Goal: Task Accomplishment & Management: Use online tool/utility

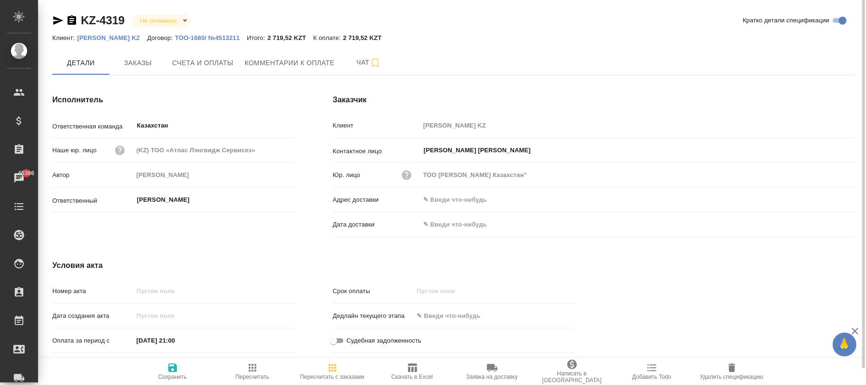
scroll to position [21, 0]
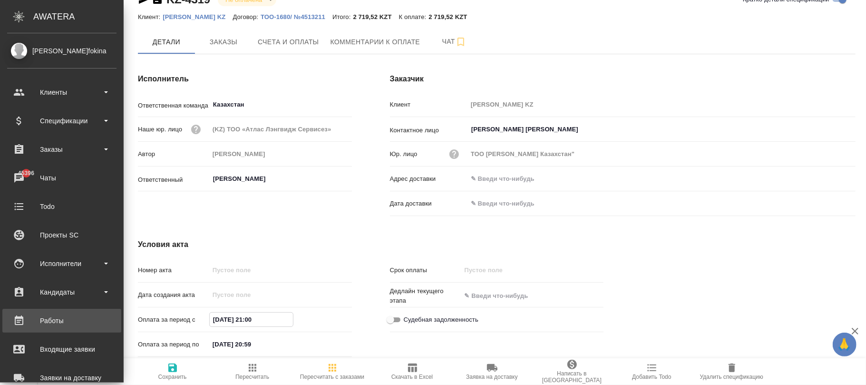
drag, startPoint x: 200, startPoint y: 315, endPoint x: 0, endPoint y: 314, distance: 199.7
click at [0, 314] on div ".cls-1 fill:#fff; AWATERA Фокина Наталья n.fokina Клиенты Спецификации Заказы 4…" at bounding box center [433, 192] width 866 height 385
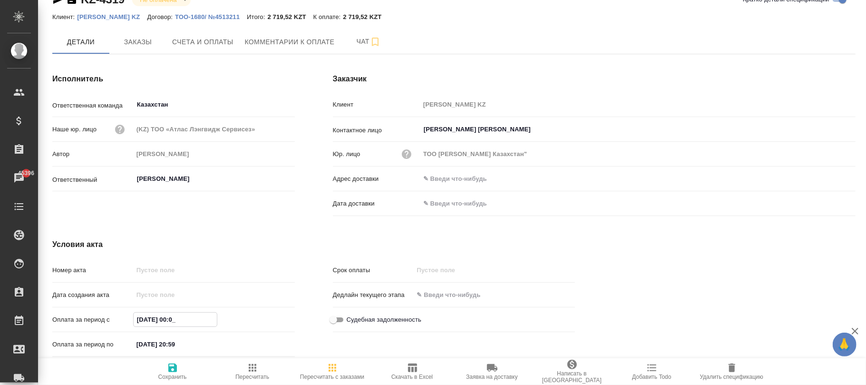
type input "10.09.2025 00:00"
click at [172, 372] on icon "button" at bounding box center [172, 367] width 9 height 9
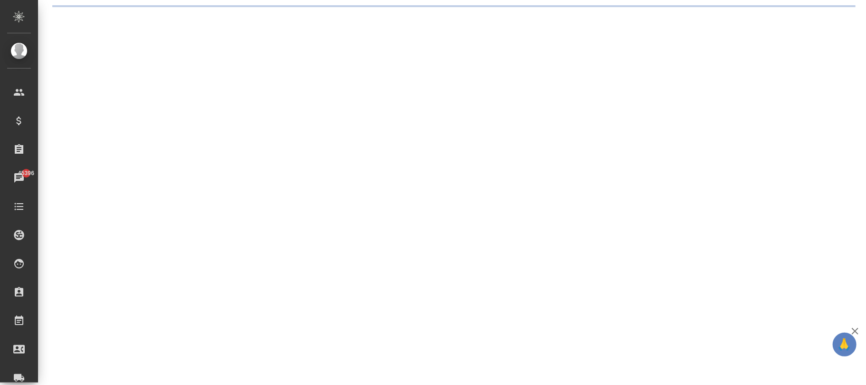
scroll to position [0, 0]
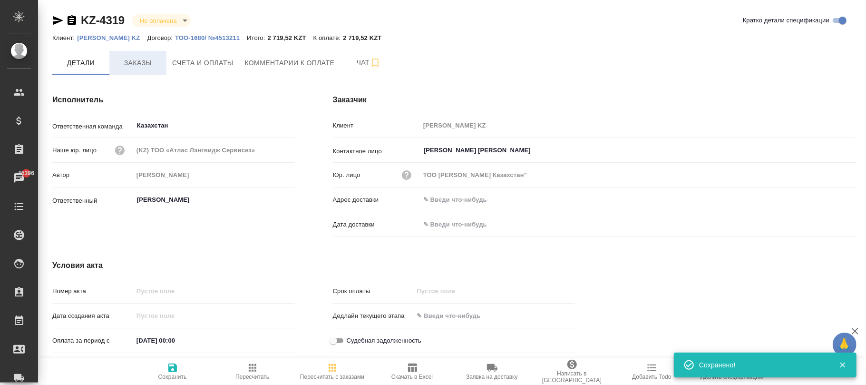
click at [141, 68] on span "Заказы" at bounding box center [138, 63] width 46 height 12
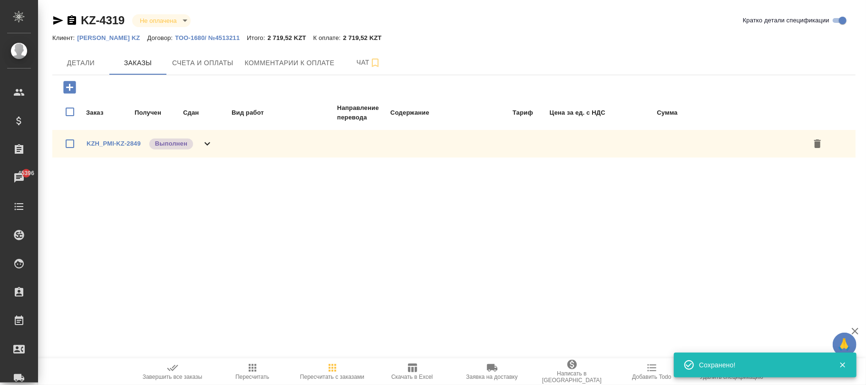
click at [68, 84] on icon "button" at bounding box center [69, 87] width 12 height 12
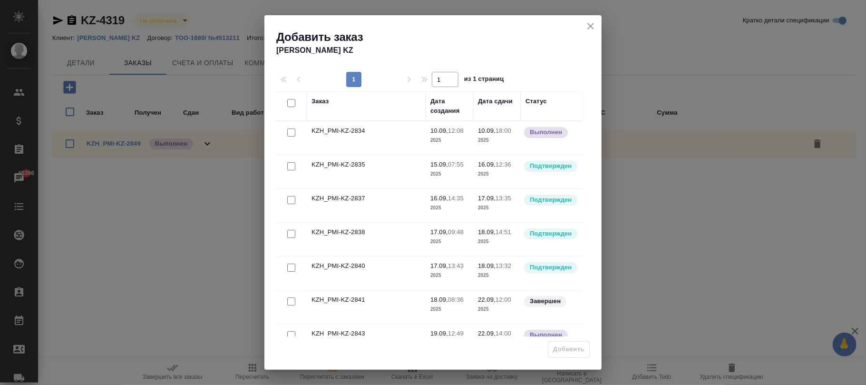
click at [287, 130] on div at bounding box center [291, 132] width 21 height 13
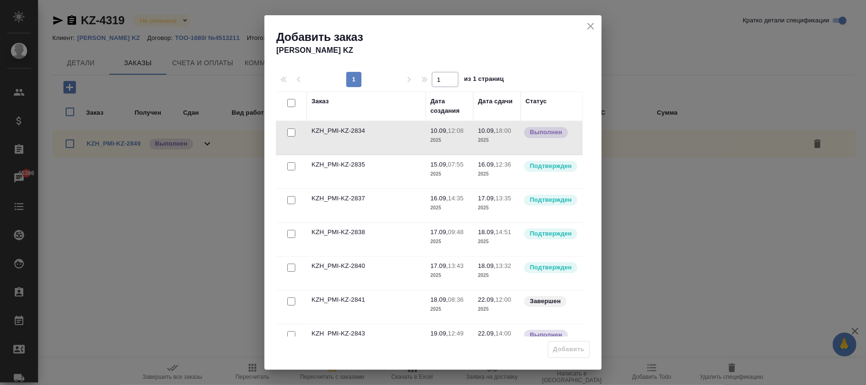
click at [287, 133] on input "checkbox" at bounding box center [291, 132] width 8 height 8
checkbox input "true"
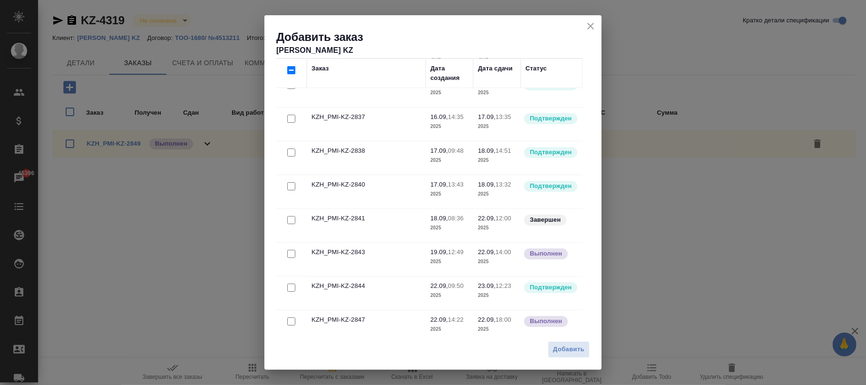
scroll to position [56, 0]
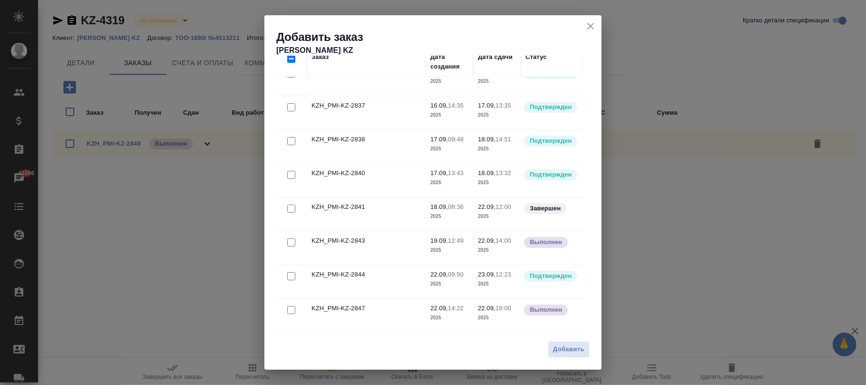
click at [287, 306] on input "checkbox" at bounding box center [291, 310] width 8 height 8
checkbox input "true"
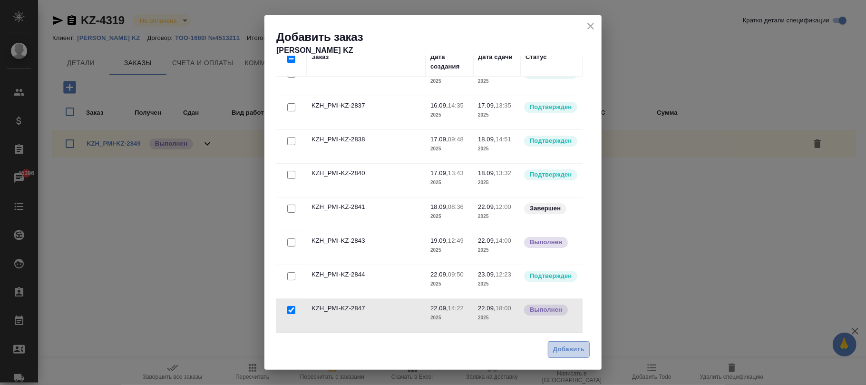
click at [578, 349] on span "Добавить" at bounding box center [568, 349] width 31 height 11
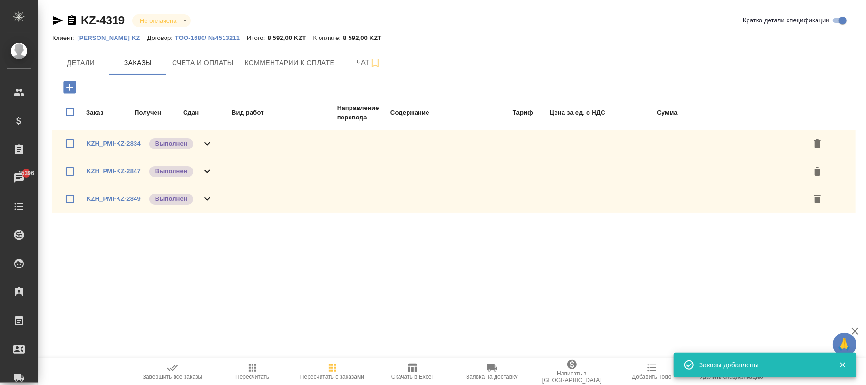
click at [340, 371] on span "Пересчитать с заказами" at bounding box center [332, 371] width 68 height 18
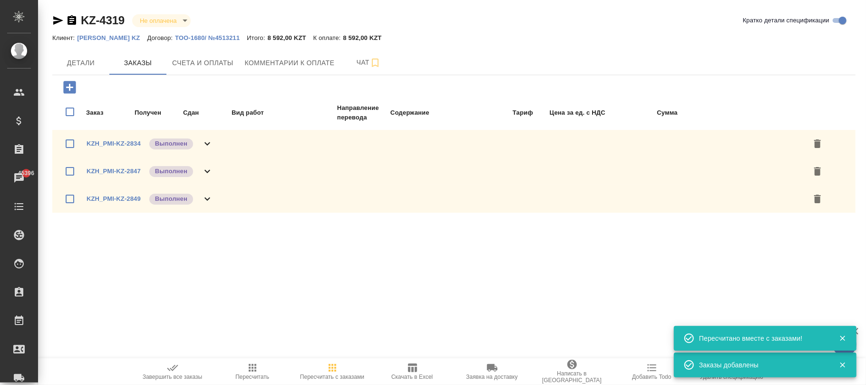
click at [249, 371] on icon "button" at bounding box center [253, 368] width 8 height 8
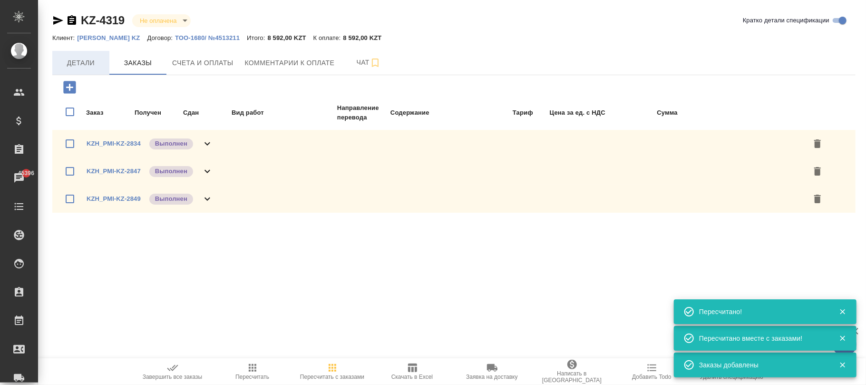
click at [86, 65] on span "Детали" at bounding box center [81, 63] width 46 height 12
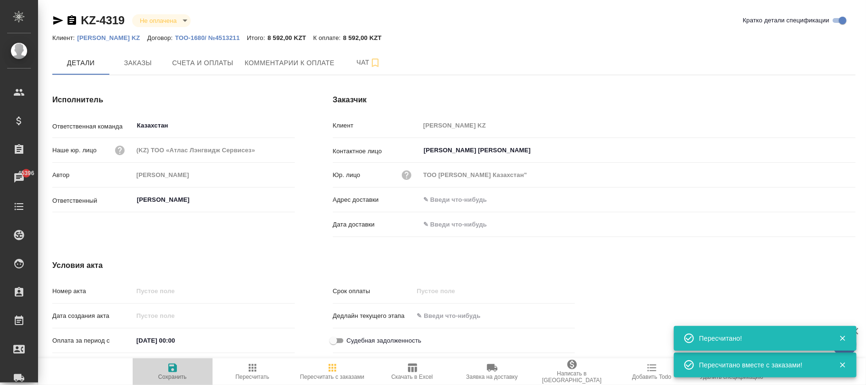
click at [161, 368] on span "Сохранить" at bounding box center [172, 371] width 68 height 18
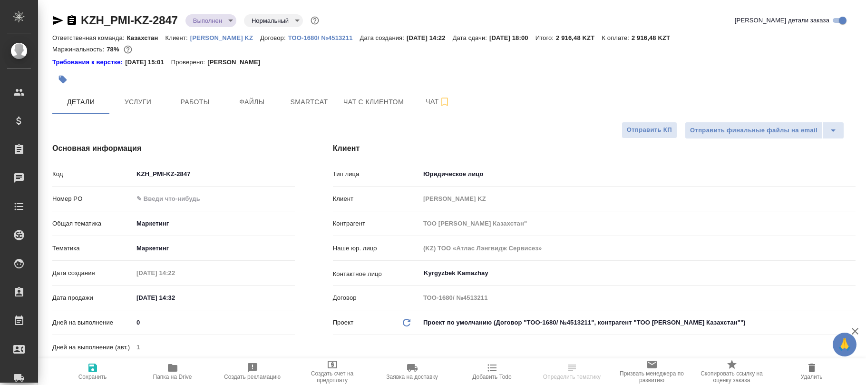
select select "RU"
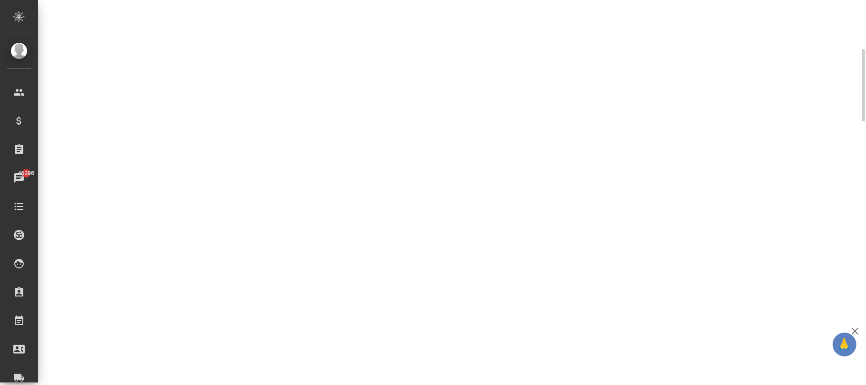
select select "RU"
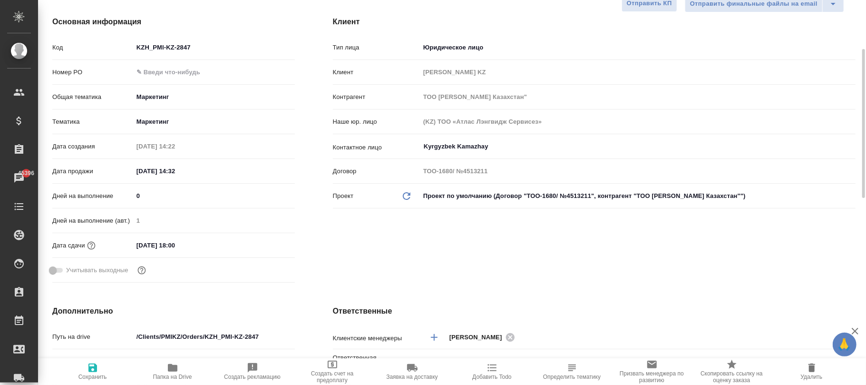
type textarea "x"
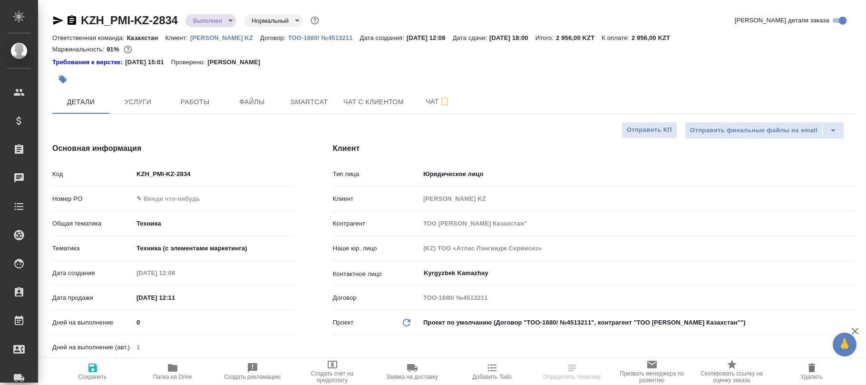
select select "RU"
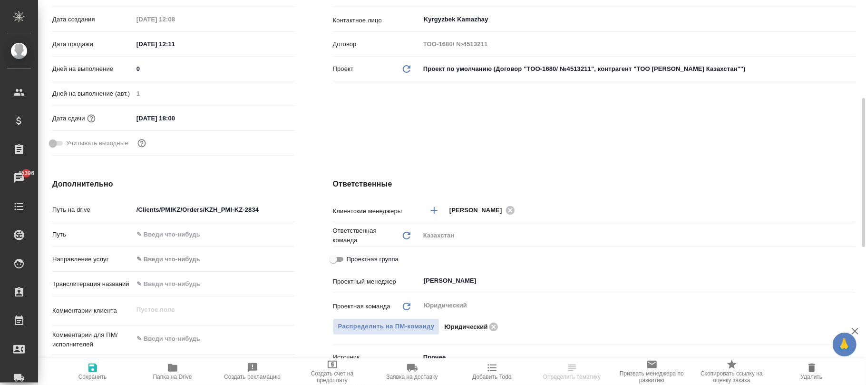
select select "RU"
type textarea "x"
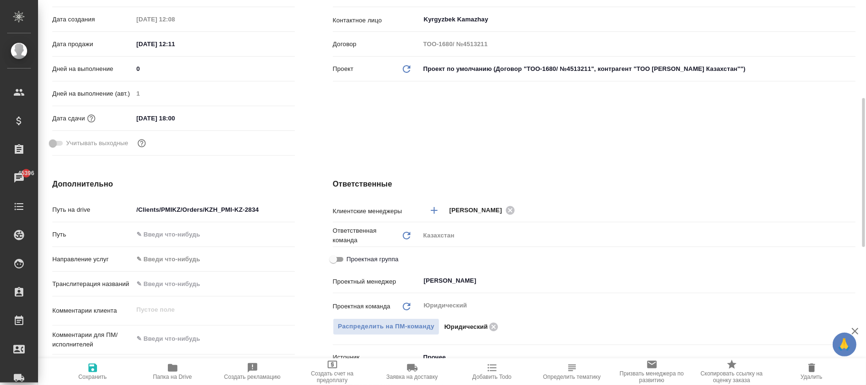
type textarea "x"
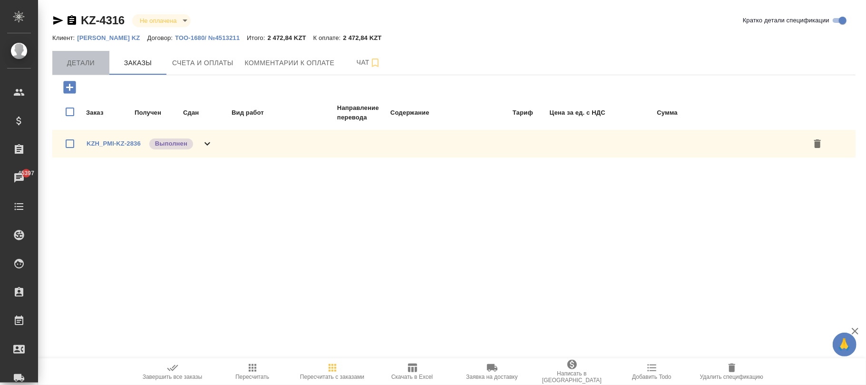
click at [80, 63] on span "Детали" at bounding box center [81, 63] width 46 height 12
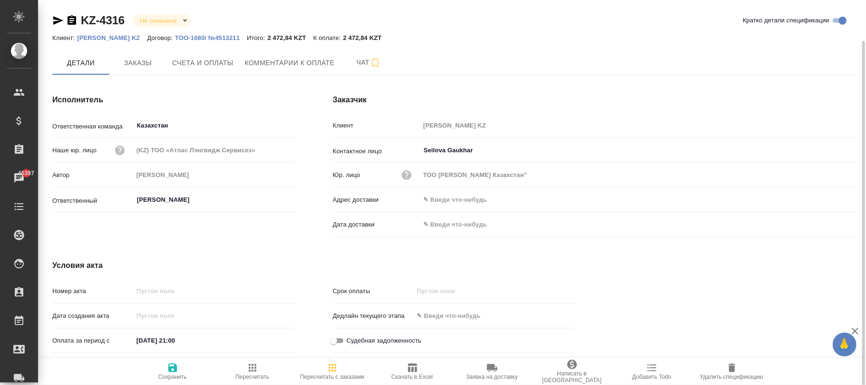
scroll to position [21, 0]
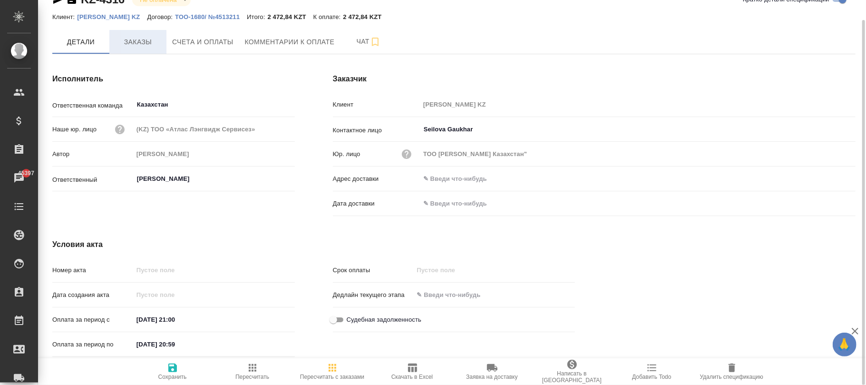
click at [137, 37] on span "Заказы" at bounding box center [138, 42] width 46 height 12
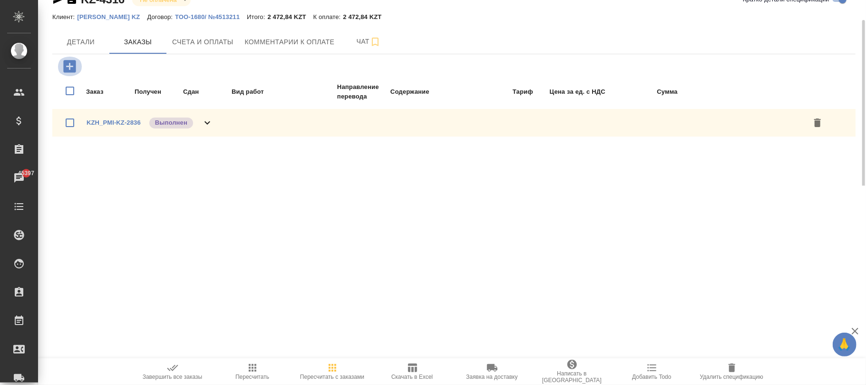
click at [70, 65] on icon "button" at bounding box center [69, 66] width 12 height 12
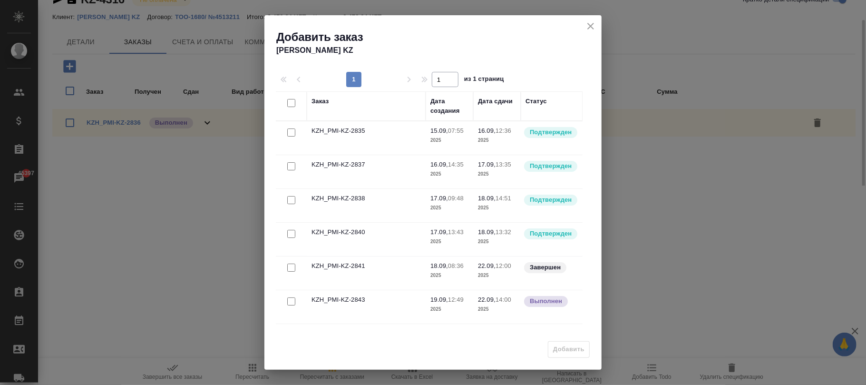
click at [287, 266] on input "checkbox" at bounding box center [291, 267] width 8 height 8
checkbox input "true"
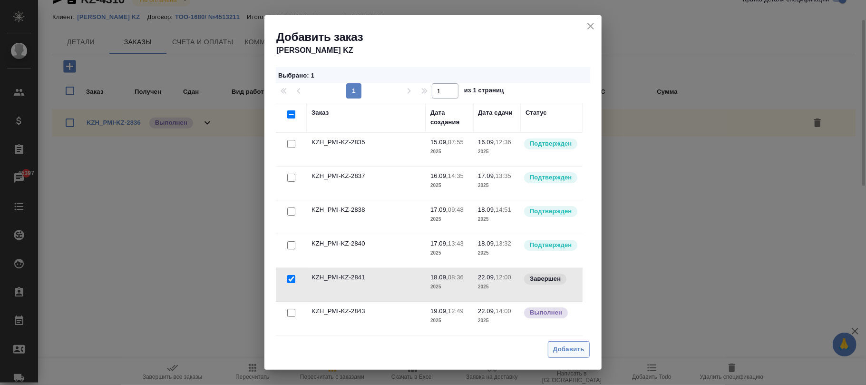
click at [572, 345] on span "Добавить" at bounding box center [568, 349] width 31 height 11
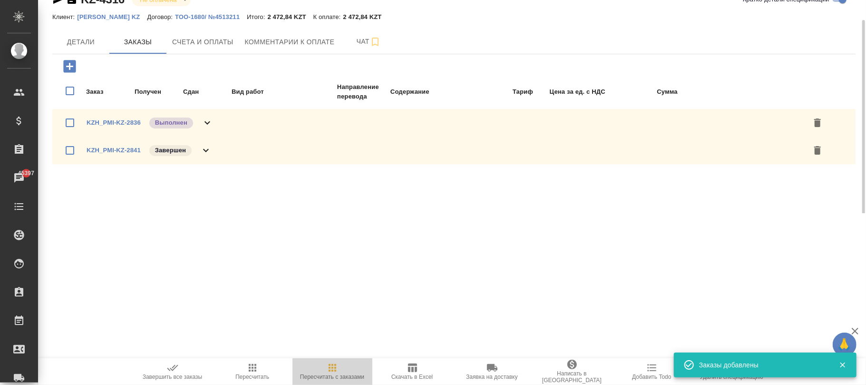
click at [336, 370] on icon "button" at bounding box center [332, 367] width 11 height 11
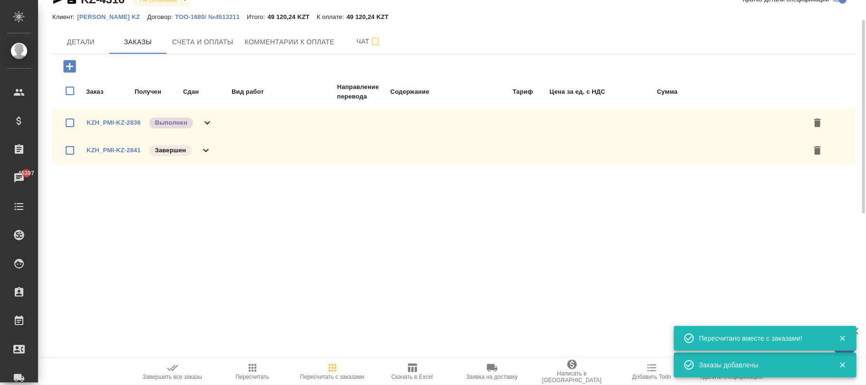
drag, startPoint x: 253, startPoint y: 370, endPoint x: 160, endPoint y: 136, distance: 251.4
click at [253, 367] on icon "button" at bounding box center [252, 367] width 11 height 11
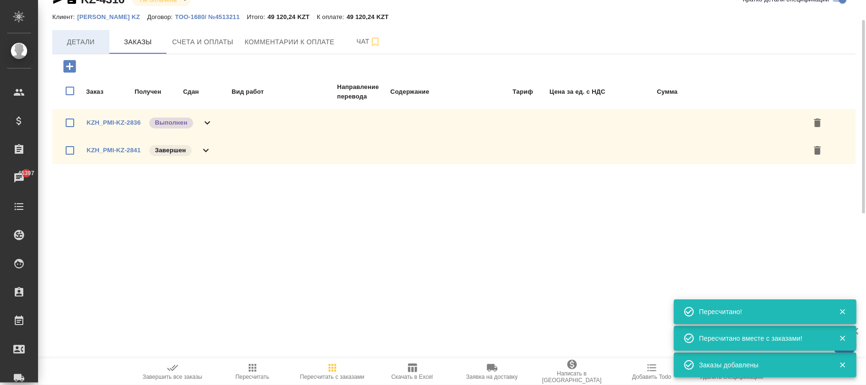
click at [86, 43] on span "Детали" at bounding box center [81, 42] width 46 height 12
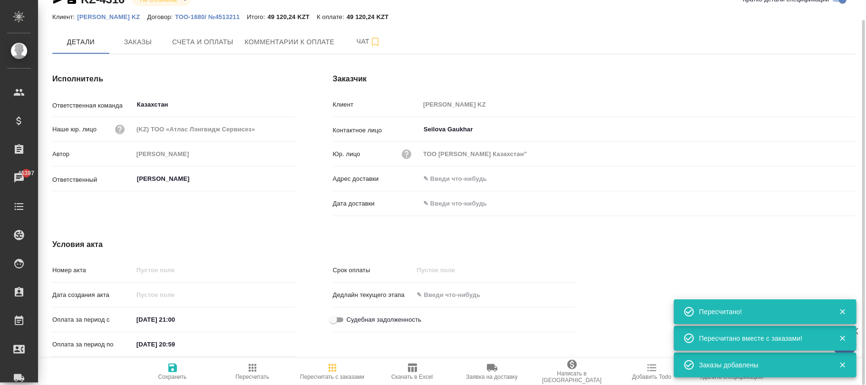
click at [164, 366] on span "Сохранить" at bounding box center [172, 371] width 68 height 18
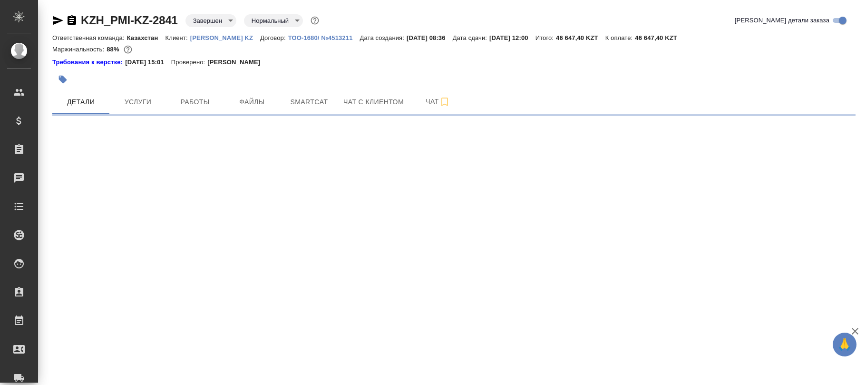
select select "RU"
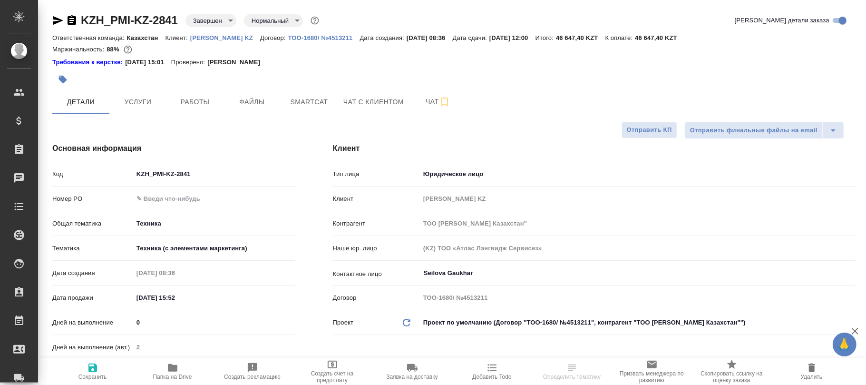
type textarea "x"
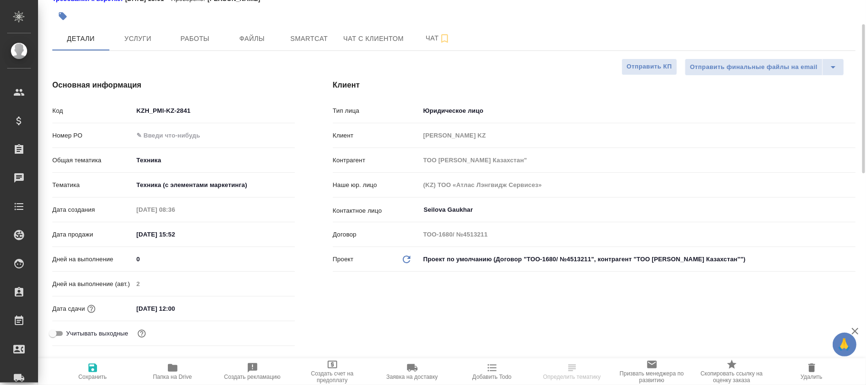
type textarea "x"
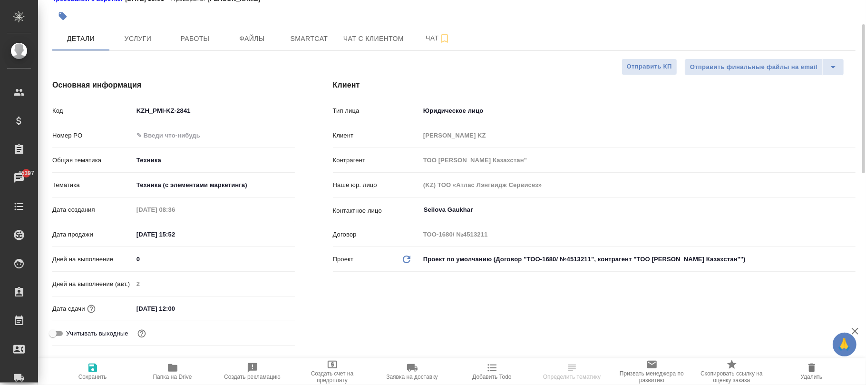
type textarea "x"
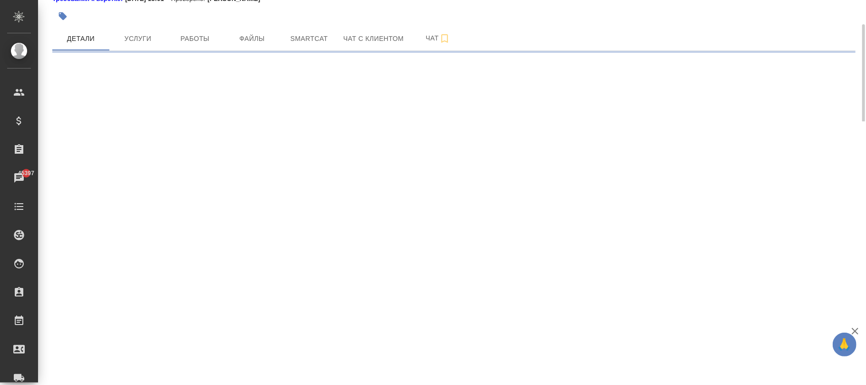
select select "RU"
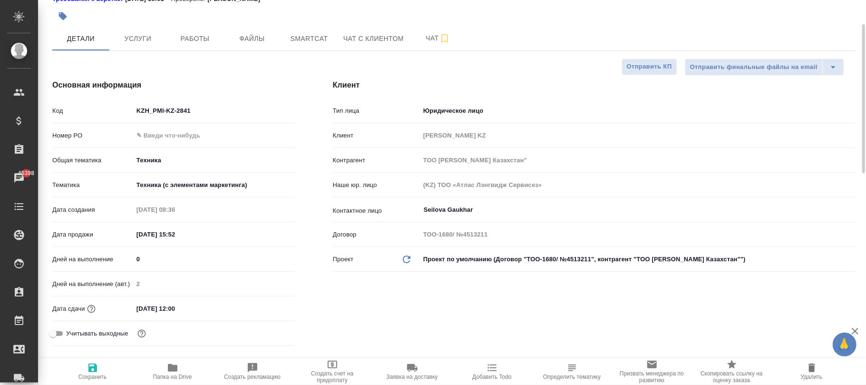
type textarea "x"
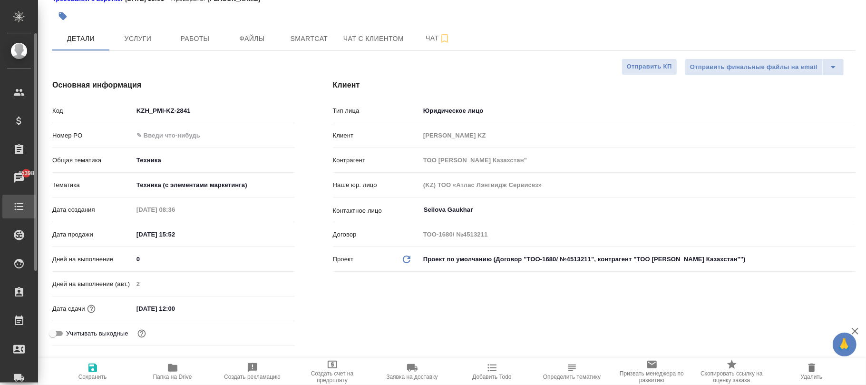
type textarea "x"
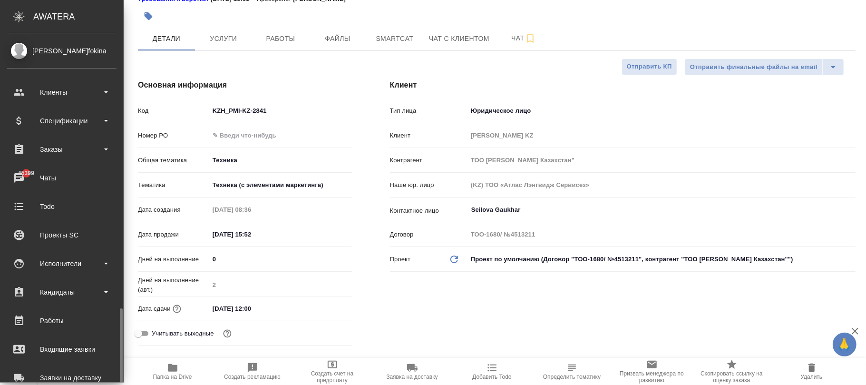
scroll to position [164, 0]
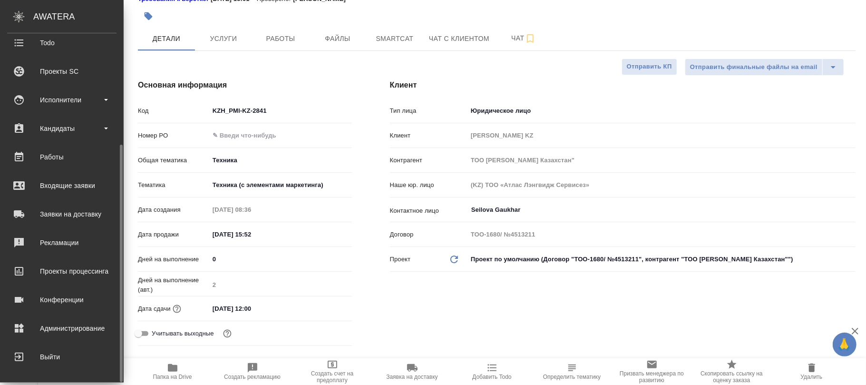
click at [61, 328] on div "Администрирование" at bounding box center [61, 328] width 109 height 14
type textarea "x"
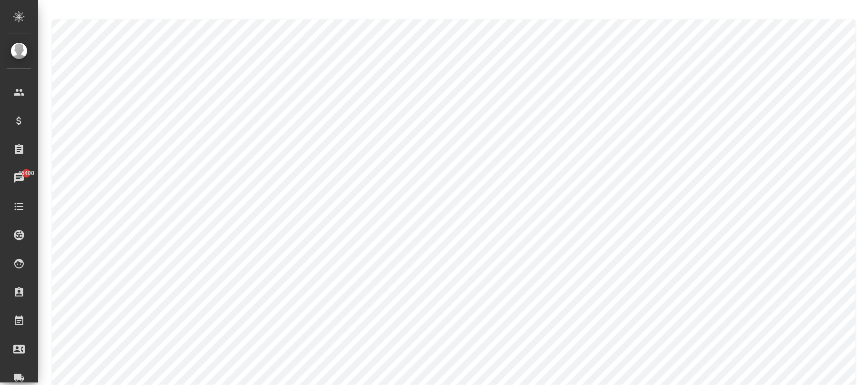
type textarea "[PERSON_NAME]"
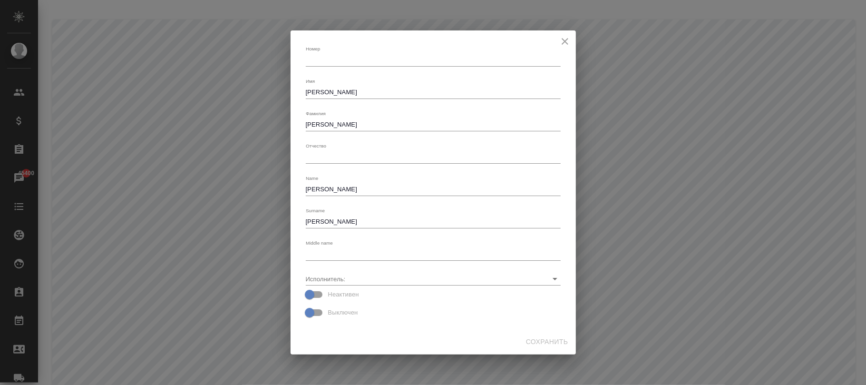
drag, startPoint x: 372, startPoint y: 96, endPoint x: 613, endPoint y: 228, distance: 275.2
click at [278, 93] on div "[PERSON_NAME] x Имя [PERSON_NAME] [PERSON_NAME] x Отчество x Name [PERSON_NAME]…" at bounding box center [433, 192] width 866 height 385
drag, startPoint x: 371, startPoint y: 88, endPoint x: 122, endPoint y: 88, distance: 248.7
click at [122, 88] on div "[PERSON_NAME] x Имя [PERSON_NAME] [PERSON_NAME] x Отчество x Name [PERSON_NAME]…" at bounding box center [433, 192] width 866 height 385
type textarea "[PERSON_NAME]"
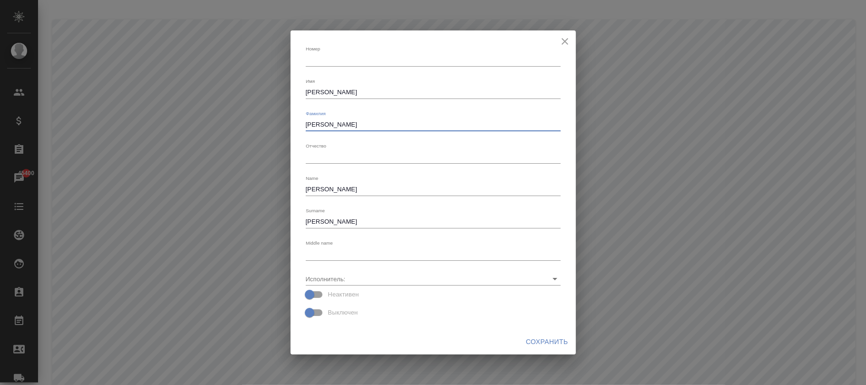
drag, startPoint x: 357, startPoint y: 126, endPoint x: 127, endPoint y: 124, distance: 229.2
click at [127, 124] on div "[PERSON_NAME] x Имя [PERSON_NAME] [PERSON_NAME] x Отчество x Name [PERSON_NAME]…" at bounding box center [433, 192] width 866 height 385
type textarea "[PERSON_NAME]"
click at [434, 282] on input "Исполнитель:" at bounding box center [418, 278] width 224 height 13
click at [427, 278] on input "Исполнитель:" at bounding box center [418, 278] width 224 height 13
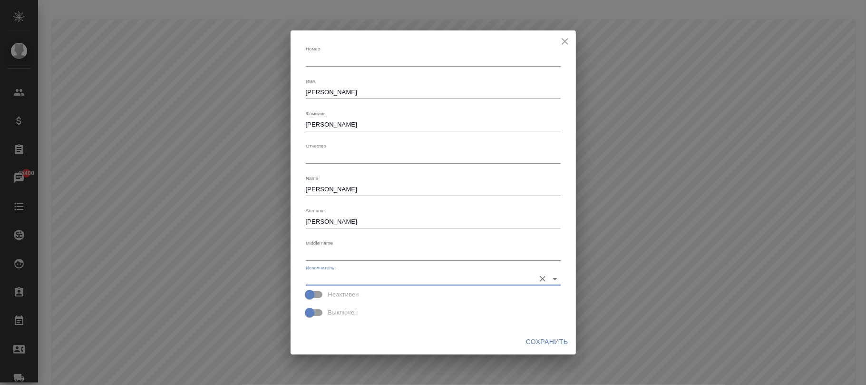
click at [417, 272] on input "Исполнитель:" at bounding box center [418, 278] width 224 height 13
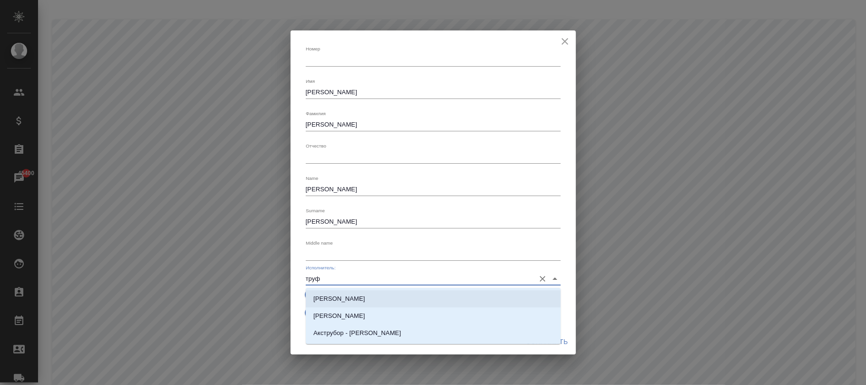
drag, startPoint x: 386, startPoint y: 302, endPoint x: 457, endPoint y: 299, distance: 71.4
click at [385, 302] on li "[PERSON_NAME]" at bounding box center [433, 298] width 255 height 17
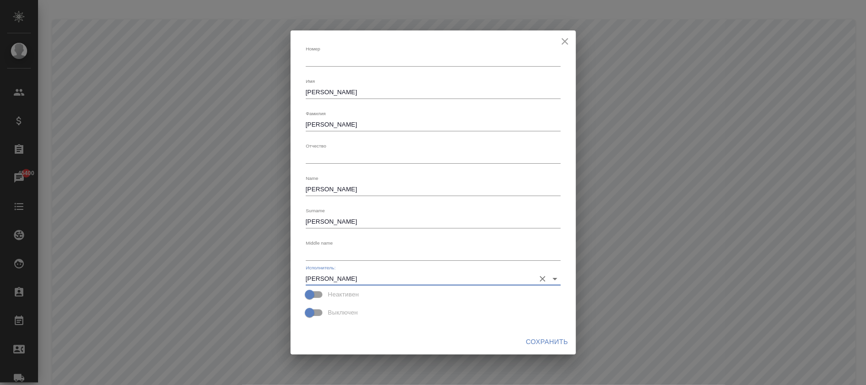
type input "[PERSON_NAME]"
click at [554, 339] on span "Сохранить" at bounding box center [547, 342] width 42 height 12
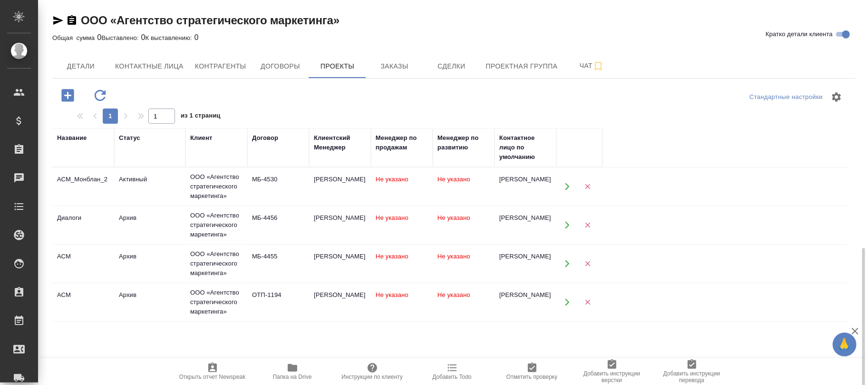
scroll to position [143, 0]
click at [415, 181] on td "Не указано" at bounding box center [402, 186] width 62 height 33
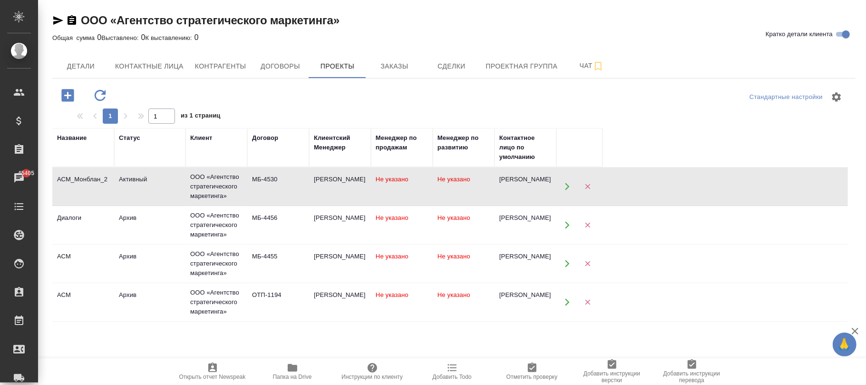
click at [415, 181] on td "Не указано" at bounding box center [402, 186] width 62 height 33
click at [444, 218] on span "Не указано" at bounding box center [454, 217] width 33 height 7
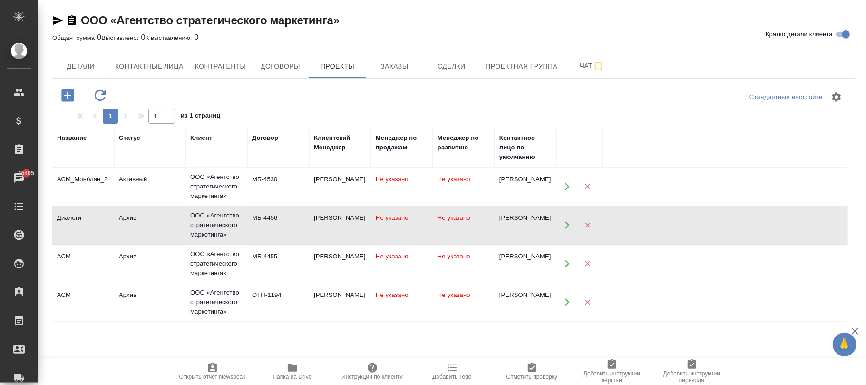
click at [464, 252] on td "Не указано" at bounding box center [464, 263] width 62 height 33
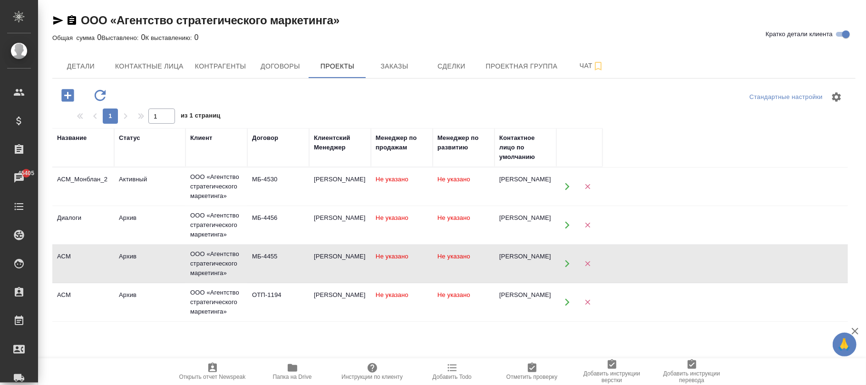
click at [464, 252] on td "Не указано" at bounding box center [464, 263] width 62 height 33
click at [453, 304] on td "Не указано" at bounding box center [464, 301] width 62 height 33
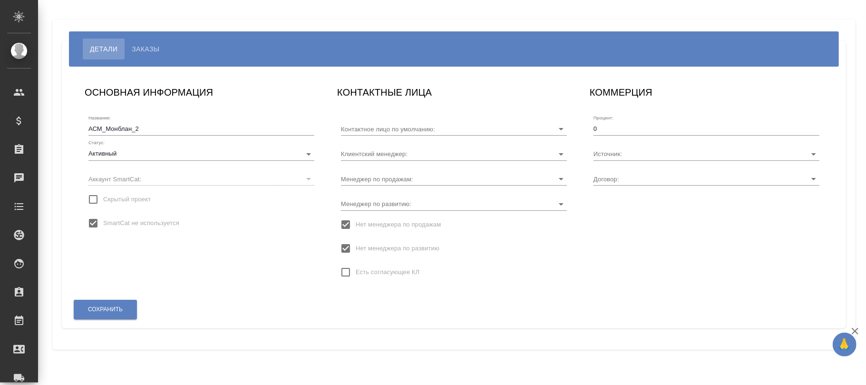
type input "[PERSON_NAME]"
type input "МБ-4530"
type input "[PERSON_NAME]"
click at [343, 244] on input "Нет менеджера по развитию" at bounding box center [346, 248] width 20 height 20
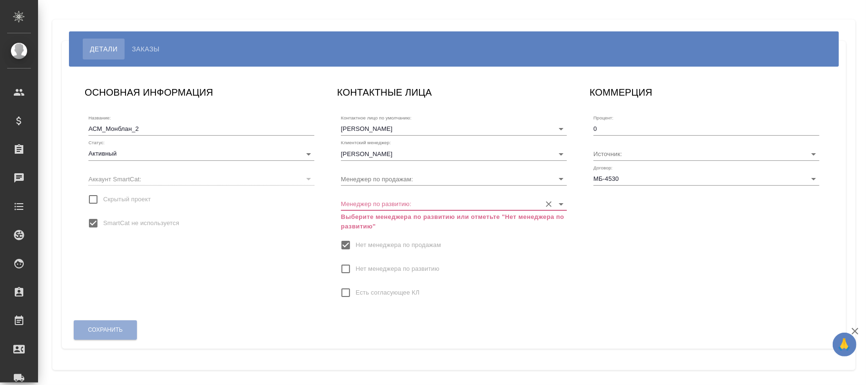
click at [384, 203] on input "Менеджер по развитию:" at bounding box center [438, 203] width 195 height 13
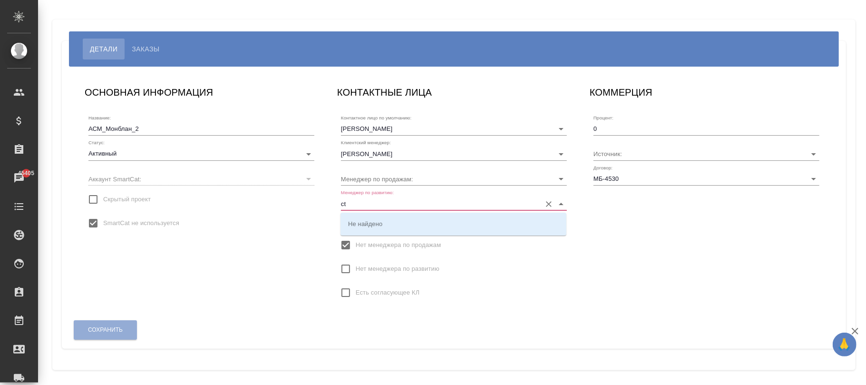
type input "c"
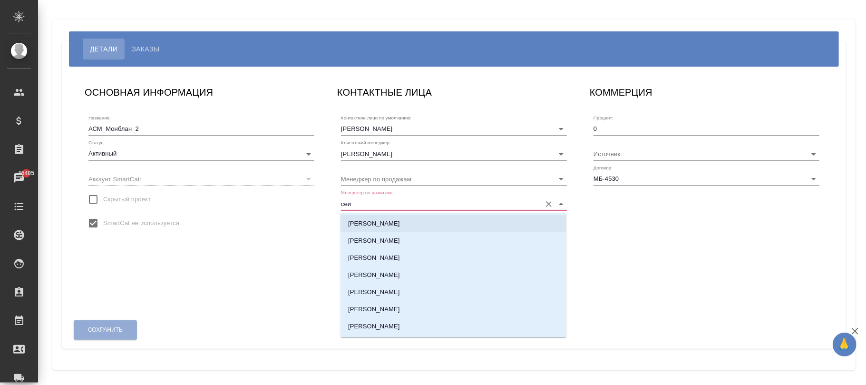
click at [371, 220] on p "[PERSON_NAME]" at bounding box center [374, 224] width 52 height 10
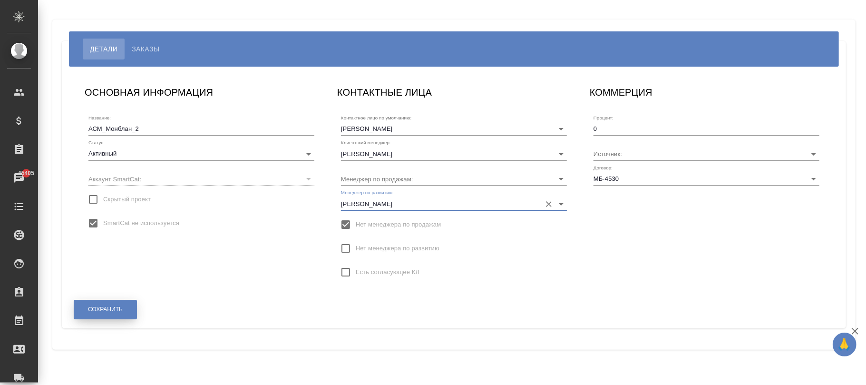
type input "[PERSON_NAME]"
click at [109, 304] on button "Сохранить" at bounding box center [105, 309] width 63 height 19
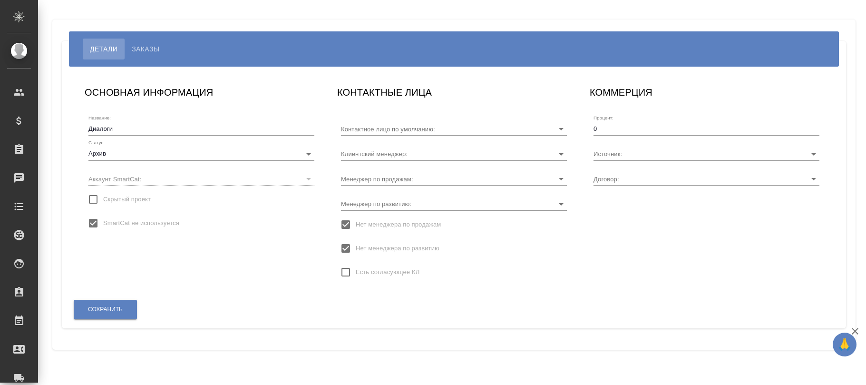
type input "[PERSON_NAME]"
type input "МБ-4456"
type input "[PERSON_NAME]"
click at [345, 245] on input "Нет менеджера по развитию" at bounding box center [346, 248] width 20 height 20
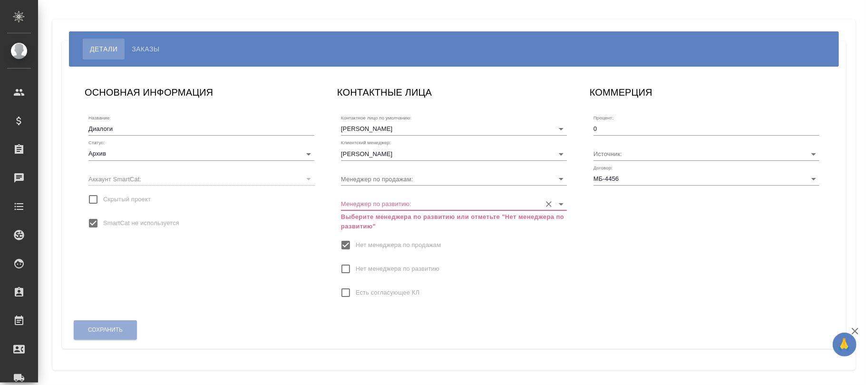
click at [374, 198] on input "Менеджер по развитию:" at bounding box center [438, 203] width 195 height 13
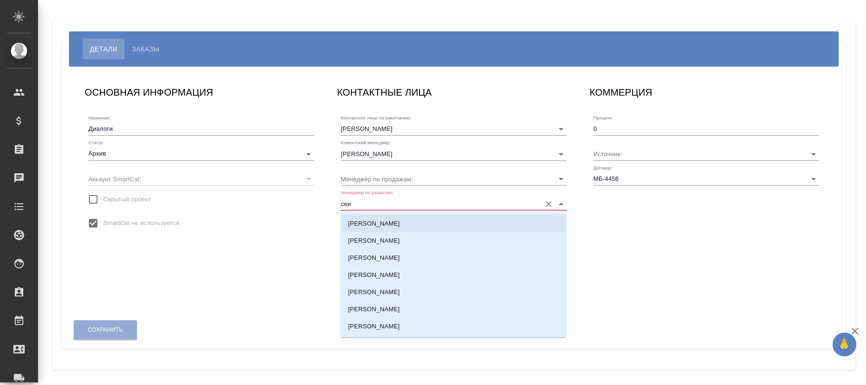
drag, startPoint x: 373, startPoint y: 223, endPoint x: 372, endPoint y: 218, distance: 5.0
click at [373, 222] on p "[PERSON_NAME]" at bounding box center [374, 224] width 52 height 10
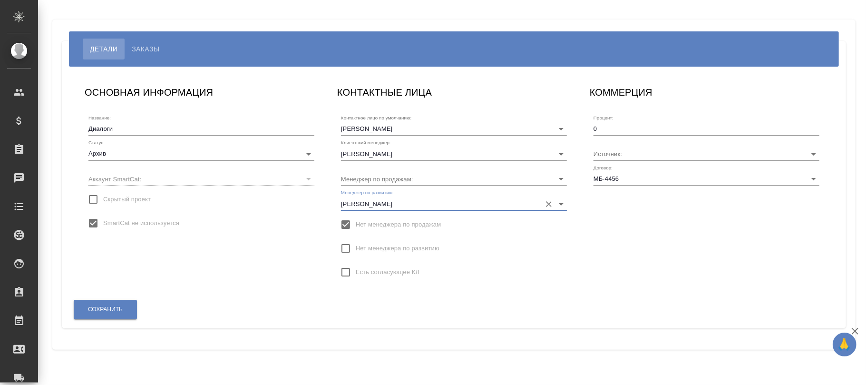
type input "[PERSON_NAME]"
click at [107, 301] on button "Сохранить" at bounding box center [105, 309] width 63 height 19
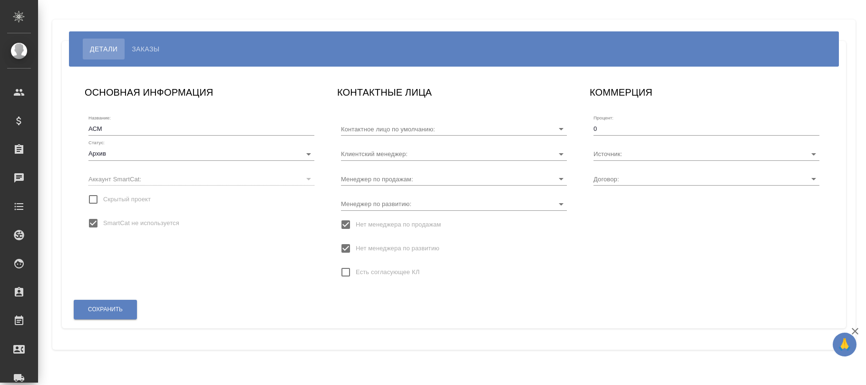
type input "[PERSON_NAME]"
type input "МБ-4455"
type input "[PERSON_NAME]"
click at [343, 242] on input "Нет менеджера по развитию" at bounding box center [346, 248] width 20 height 20
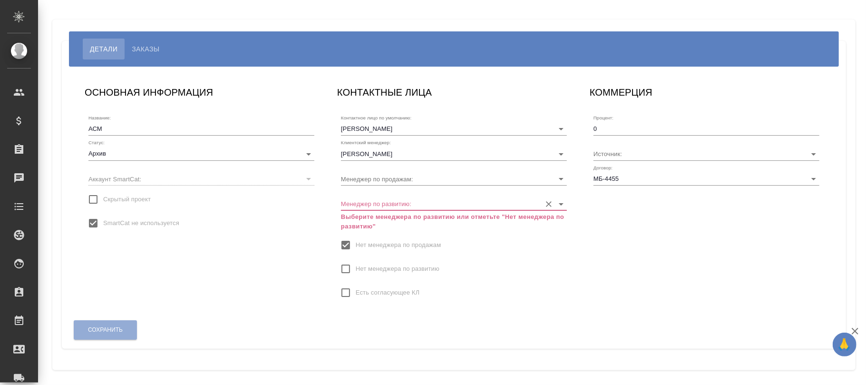
click at [356, 200] on input "Менеджер по развитию:" at bounding box center [438, 203] width 195 height 13
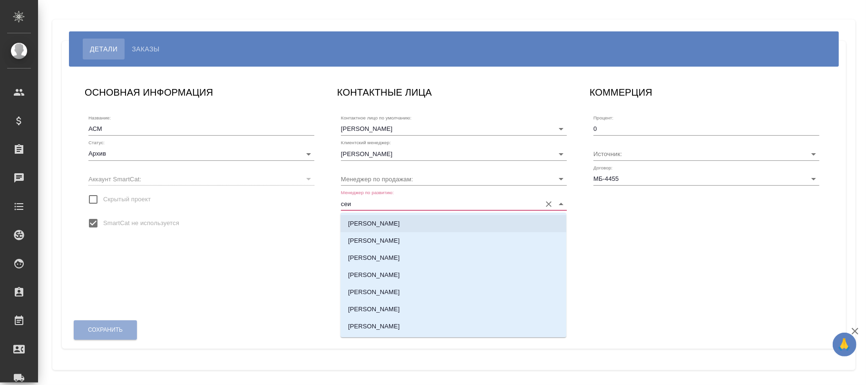
click at [377, 226] on p "[PERSON_NAME]" at bounding box center [374, 224] width 52 height 10
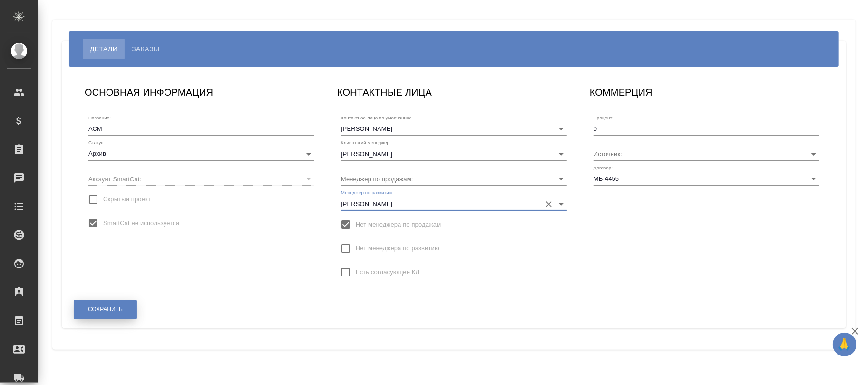
type input "[PERSON_NAME]"
click at [122, 307] on span "Сохранить" at bounding box center [105, 309] width 35 height 8
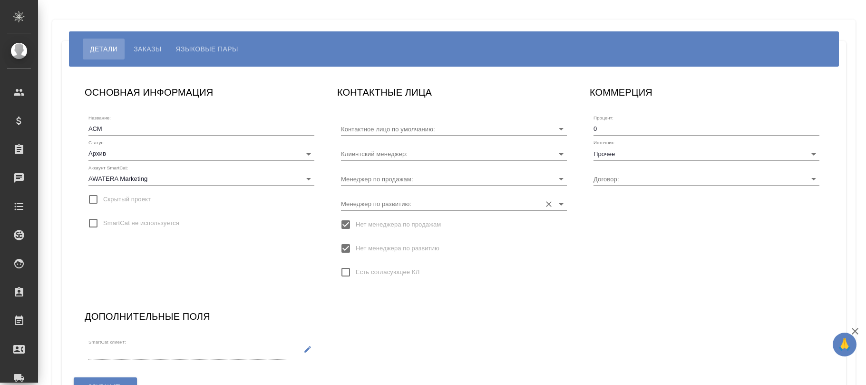
type input "[PERSON_NAME]"
type input "ОТП-1194"
type input "[PERSON_NAME]"
click at [349, 247] on input "Нет менеджера по развитию" at bounding box center [346, 248] width 20 height 20
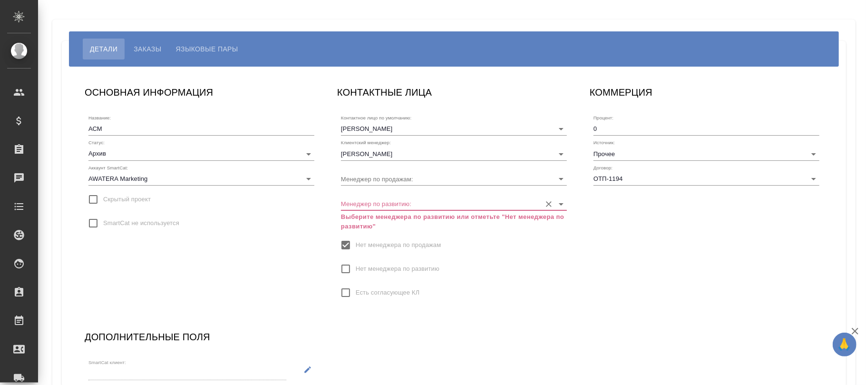
click at [386, 196] on div "Менеджер по развитию: Выберите менеджера по развитию или отметьте "Нет менеджер…" at bounding box center [454, 209] width 226 height 41
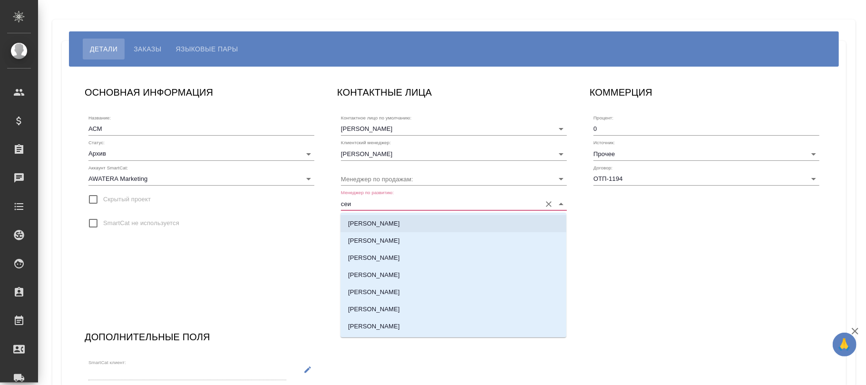
click at [385, 220] on p "[PERSON_NAME]" at bounding box center [374, 224] width 52 height 10
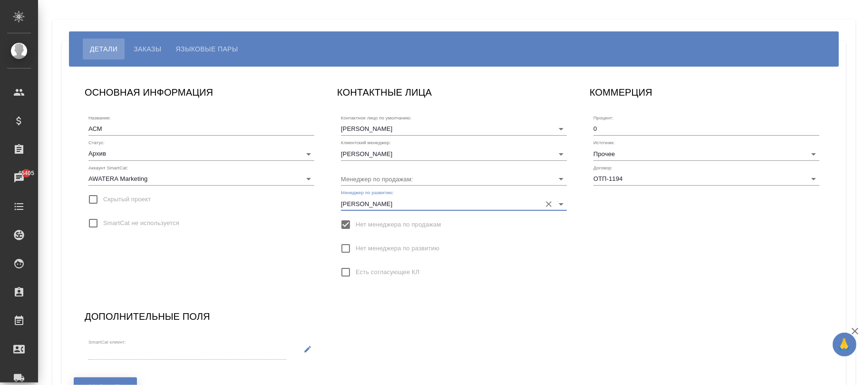
type input "[PERSON_NAME]"
click at [125, 383] on button "Сохранить" at bounding box center [105, 386] width 63 height 19
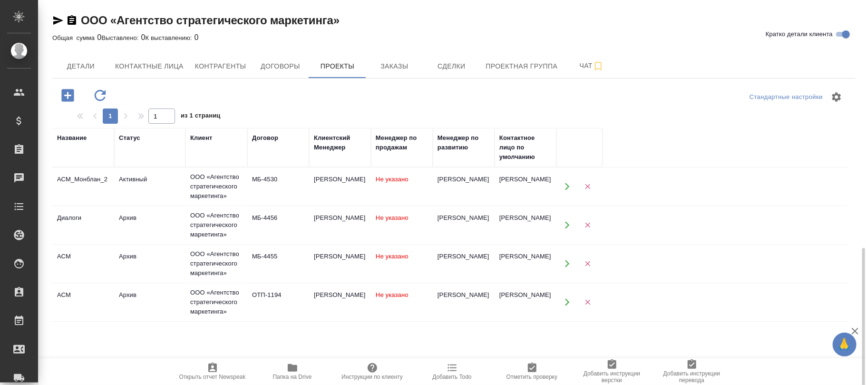
scroll to position [143, 0]
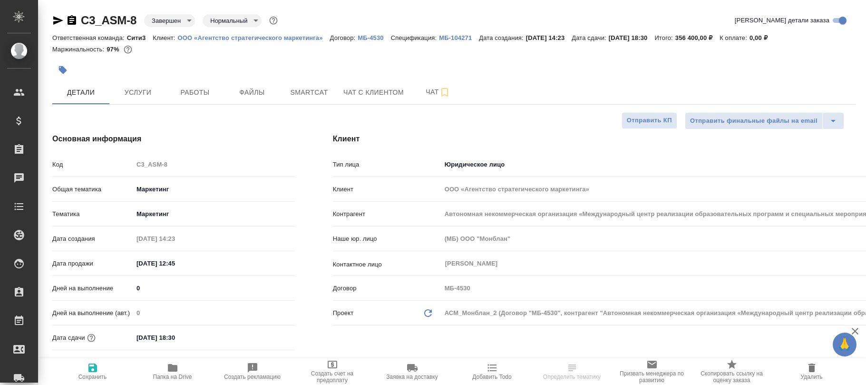
select select "RU"
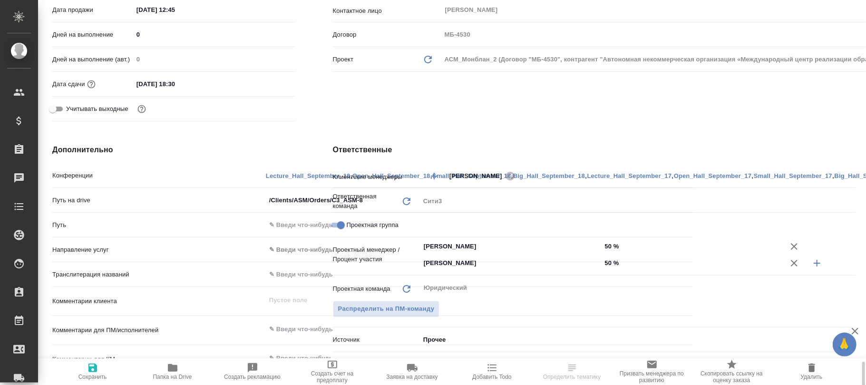
scroll to position [444, 0]
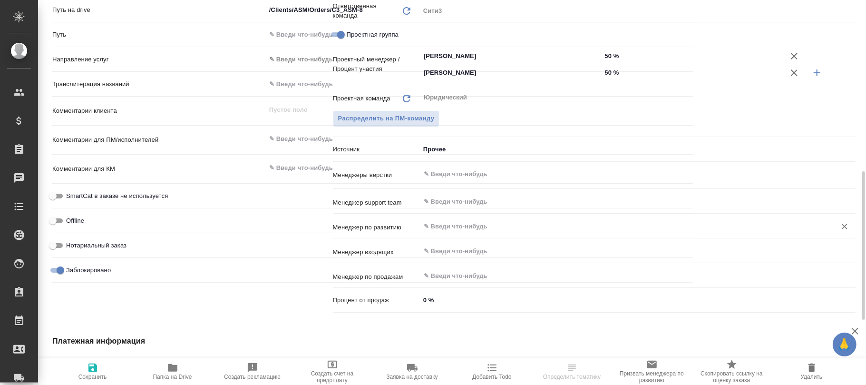
click at [465, 229] on input "text" at bounding box center [622, 225] width 398 height 11
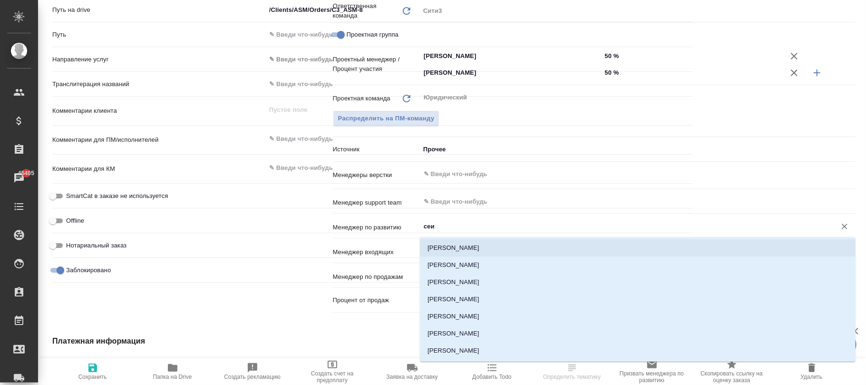
click at [457, 252] on li "[PERSON_NAME]" at bounding box center [638, 247] width 436 height 17
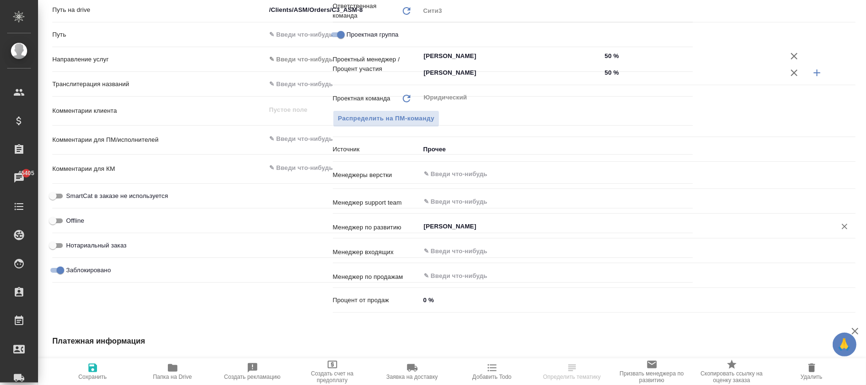
type input "[PERSON_NAME]"
click at [95, 373] on icon "button" at bounding box center [92, 367] width 11 height 11
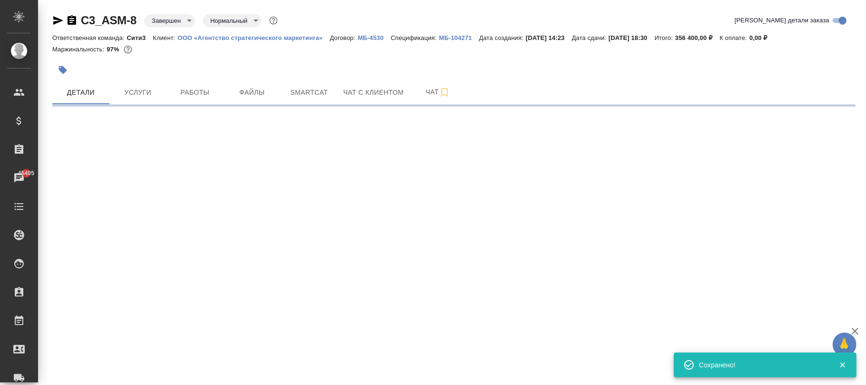
select select "RU"
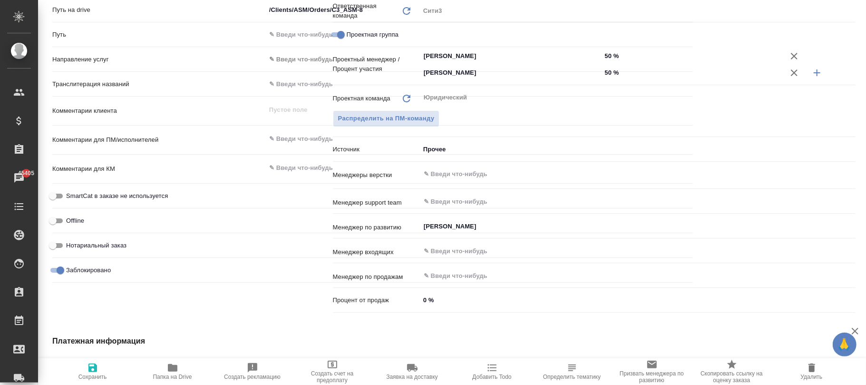
type textarea "x"
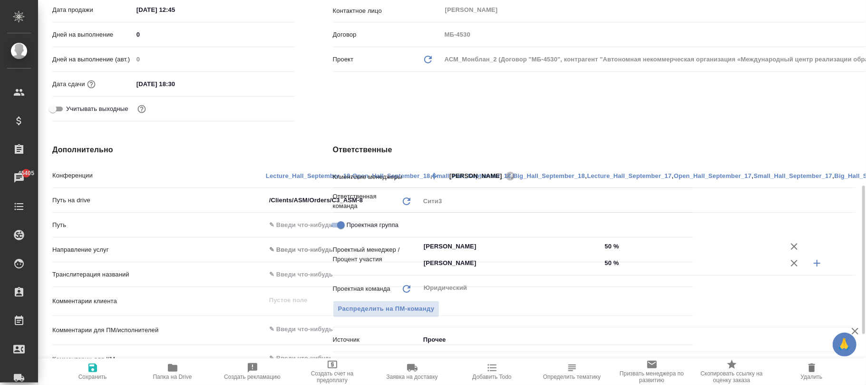
scroll to position [380, 0]
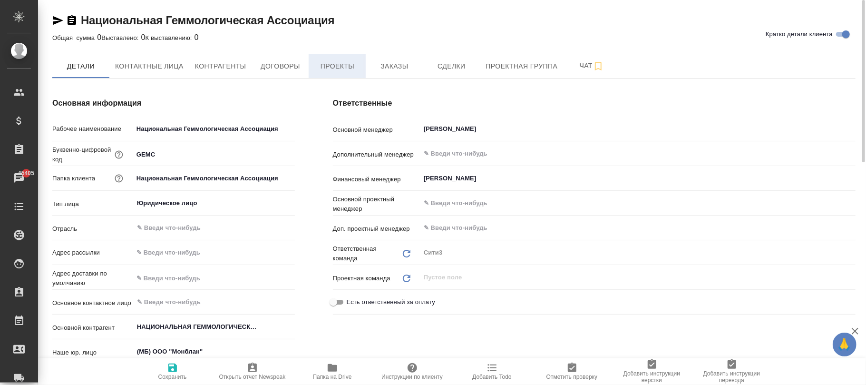
click at [352, 62] on span "Проекты" at bounding box center [337, 66] width 46 height 12
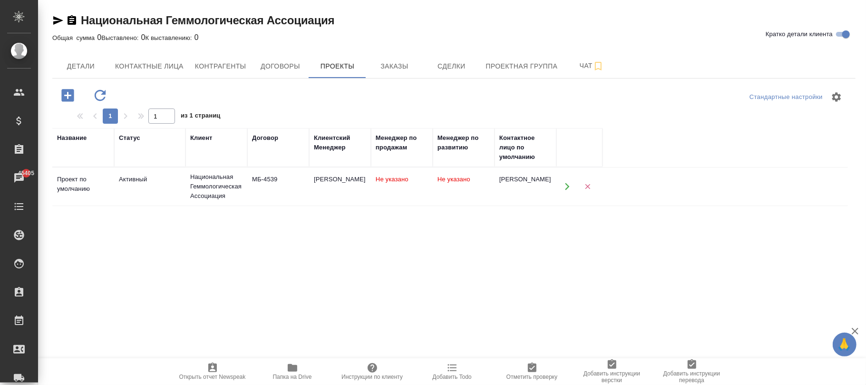
click at [432, 187] on td "Не указано" at bounding box center [402, 186] width 62 height 33
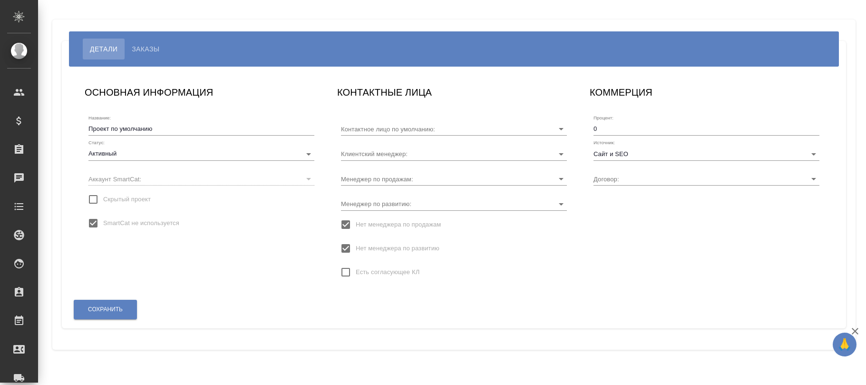
type input "[PERSON_NAME]"
type input "МБ-4539"
type input "[PERSON_NAME]"
click at [360, 246] on span "Нет менеджера по развитию" at bounding box center [398, 248] width 84 height 10
click at [356, 246] on input "Нет менеджера по развитию" at bounding box center [346, 248] width 20 height 20
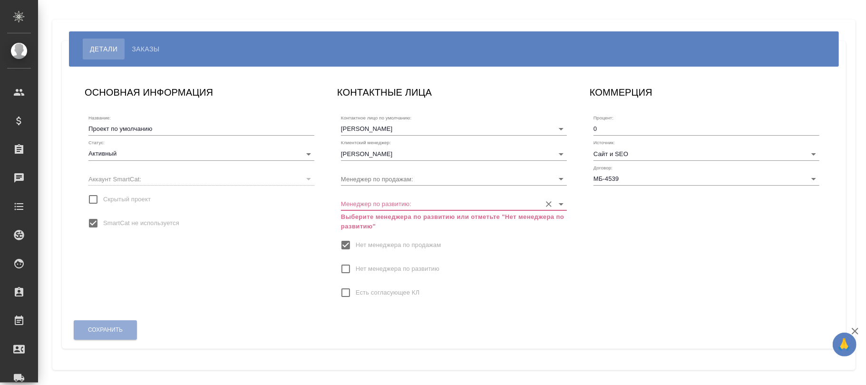
click at [382, 198] on input "Менеджер по развитию:" at bounding box center [438, 203] width 195 height 13
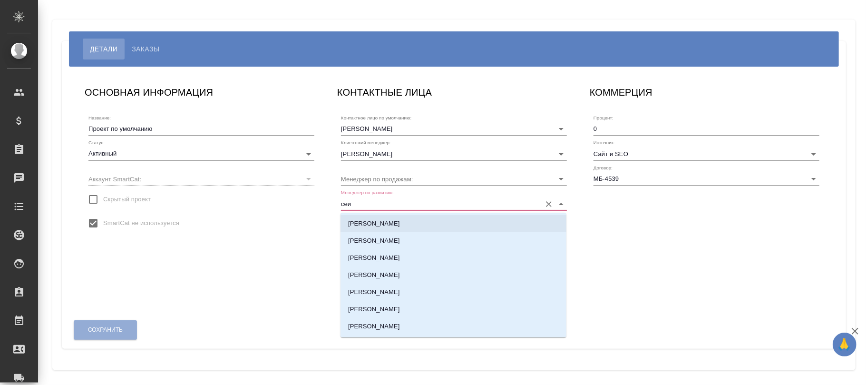
drag, startPoint x: 401, startPoint y: 224, endPoint x: 395, endPoint y: 217, distance: 9.8
click at [400, 224] on li "[PERSON_NAME]" at bounding box center [453, 223] width 226 height 17
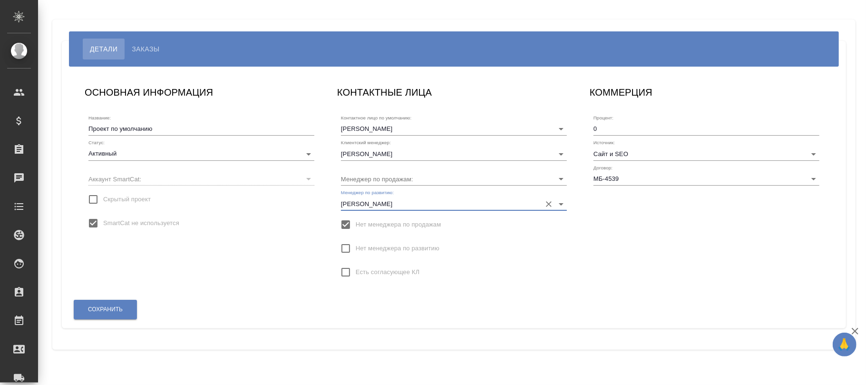
type input "[PERSON_NAME]"
click at [119, 296] on div "Сохранить" at bounding box center [453, 309] width 769 height 32
click at [122, 310] on span "Сохранить" at bounding box center [105, 309] width 35 height 8
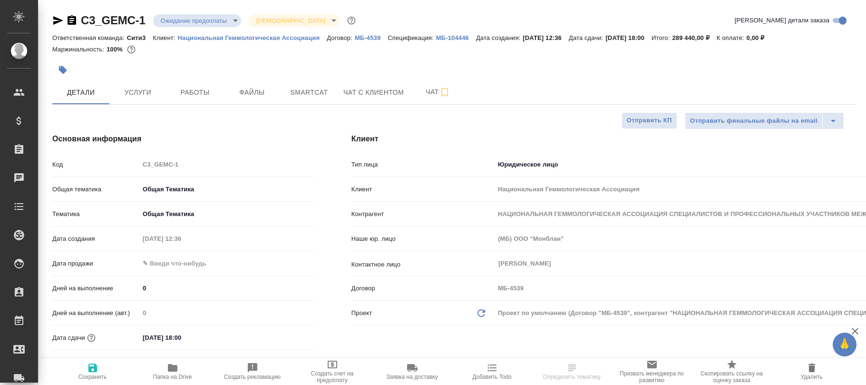
select select "RU"
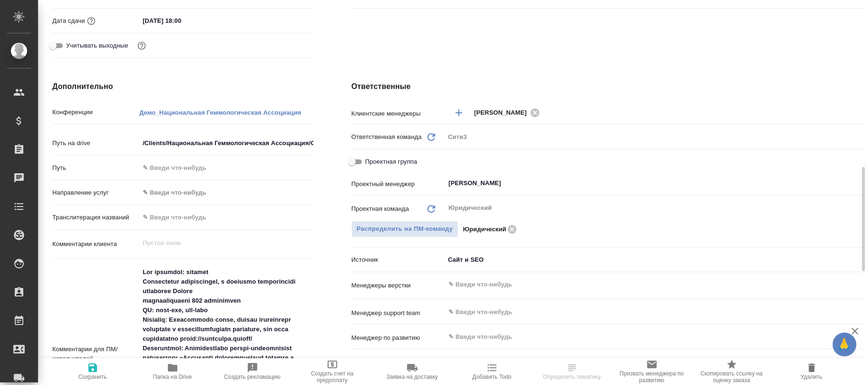
scroll to position [444, 0]
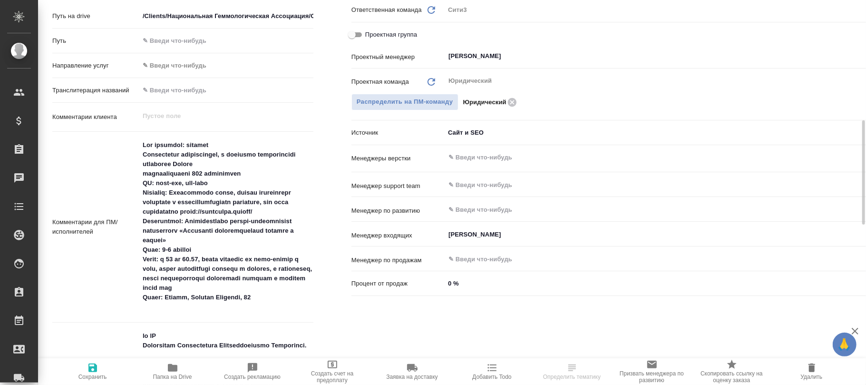
click at [459, 208] on input "text" at bounding box center [661, 209] width 429 height 11
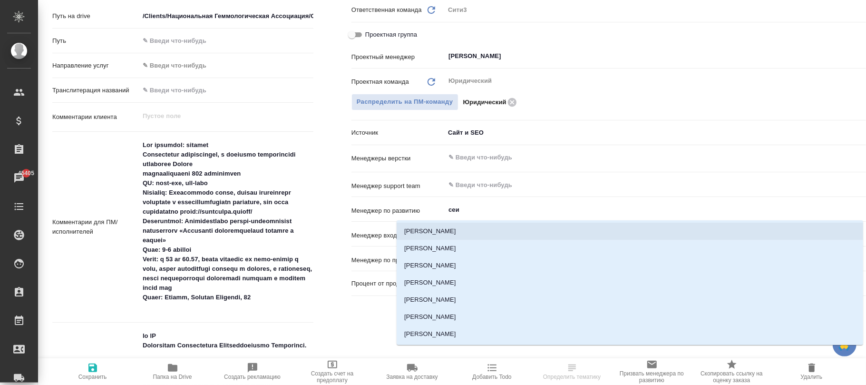
click at [438, 233] on li "[PERSON_NAME]" at bounding box center [630, 231] width 467 height 17
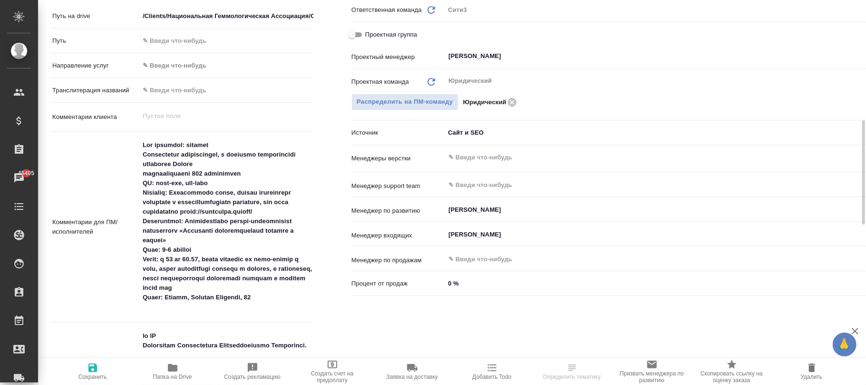
type input "[PERSON_NAME]"
click at [93, 372] on icon "button" at bounding box center [92, 367] width 9 height 9
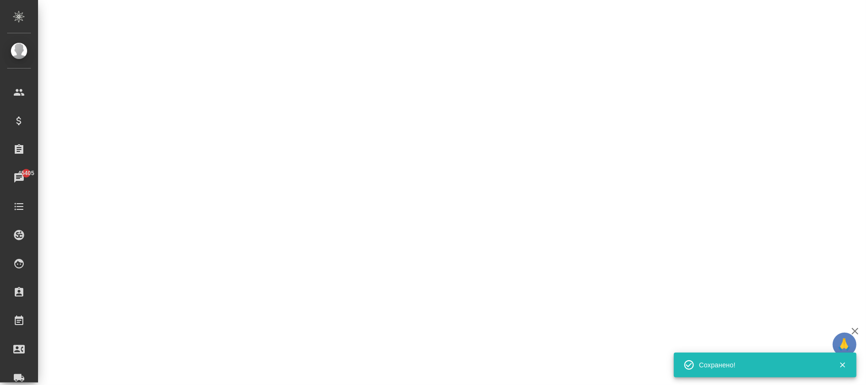
select select "RU"
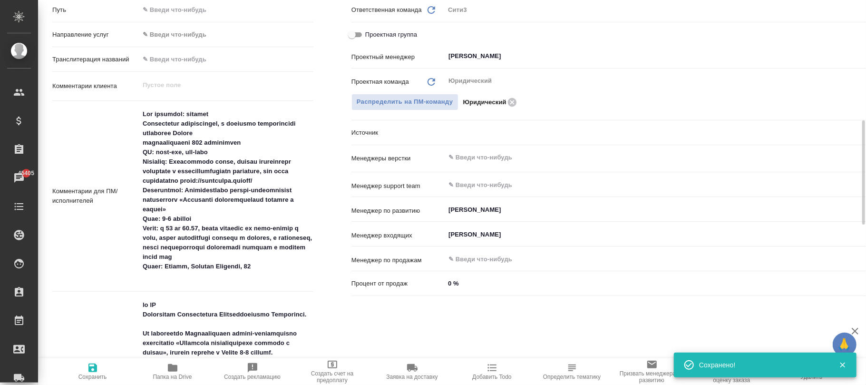
type textarea "x"
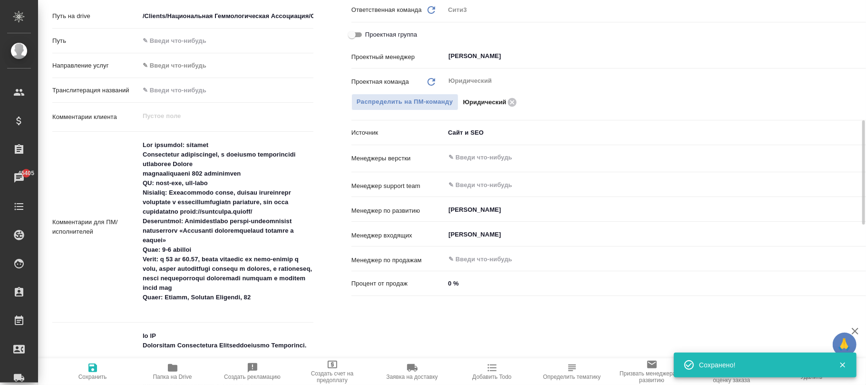
type textarea "x"
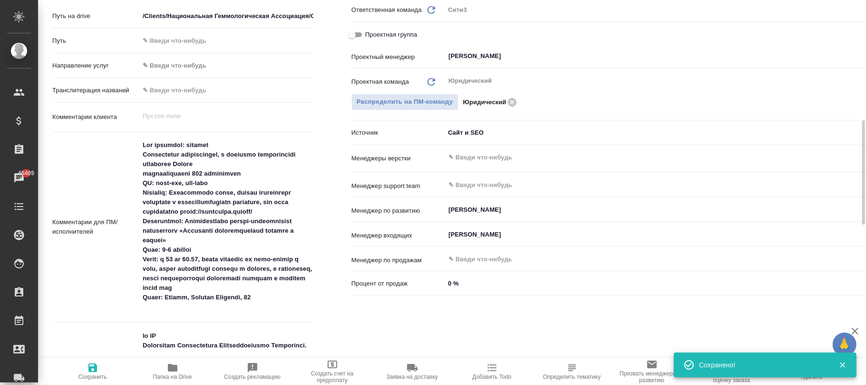
type textarea "x"
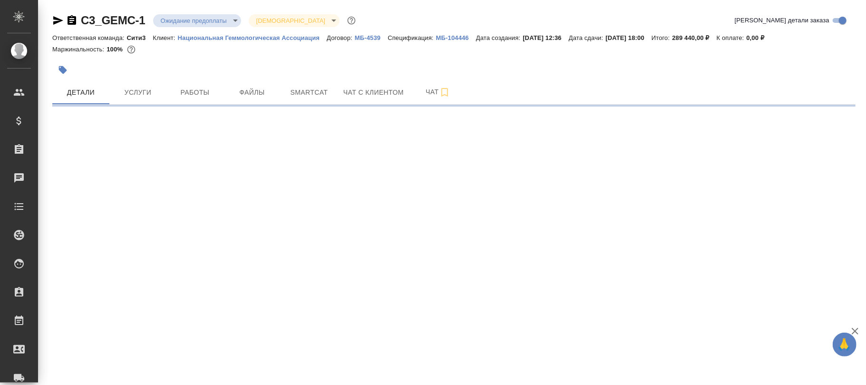
select select "RU"
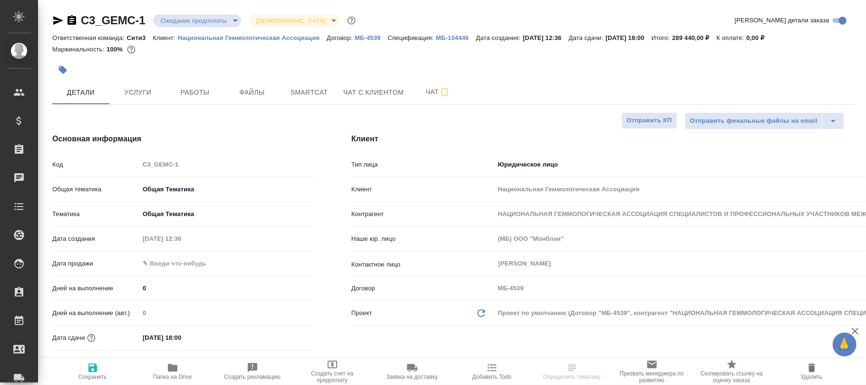
type textarea "x"
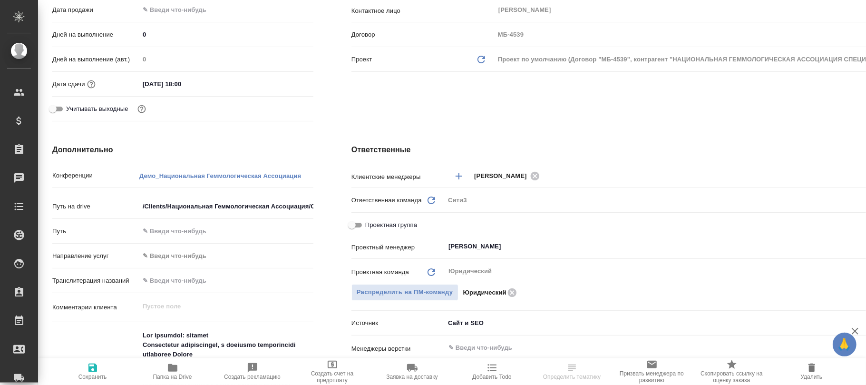
scroll to position [507, 0]
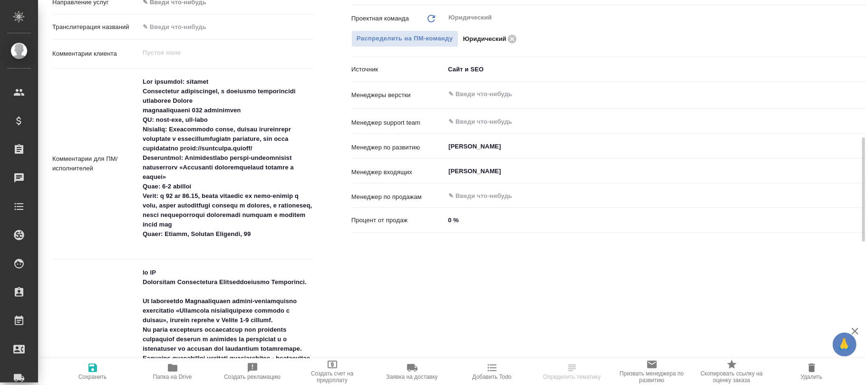
type textarea "x"
select select "RU"
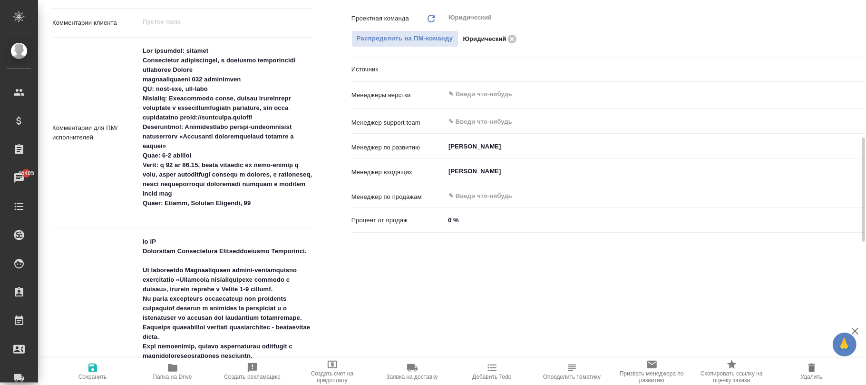
type textarea "x"
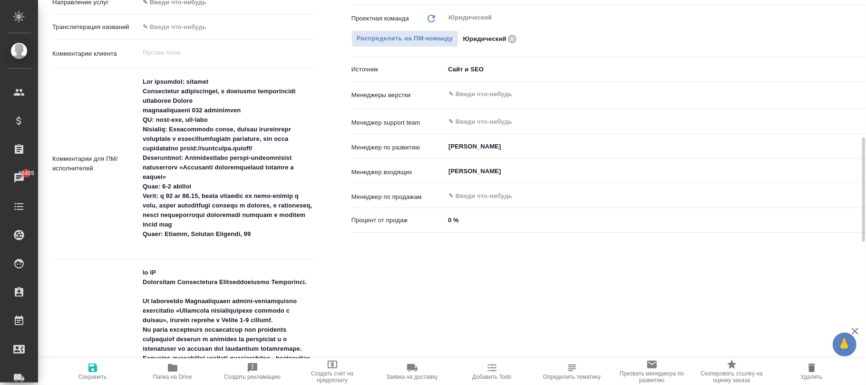
type textarea "x"
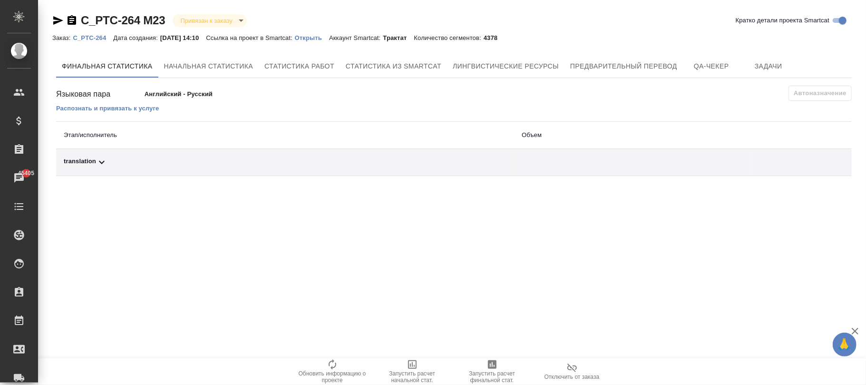
click at [324, 37] on p "Открыть" at bounding box center [312, 37] width 34 height 7
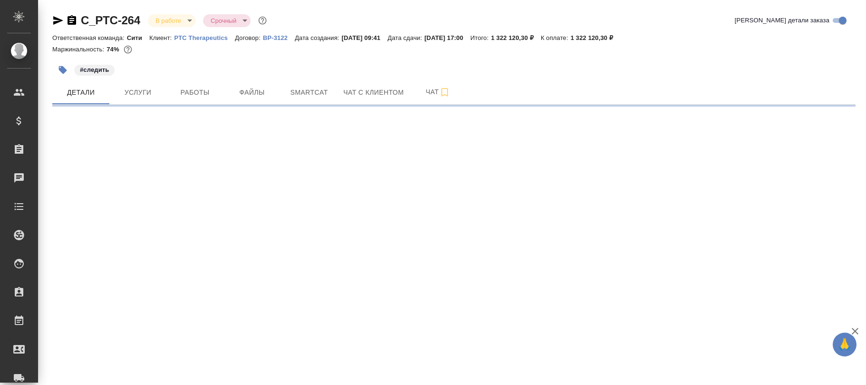
select select "RU"
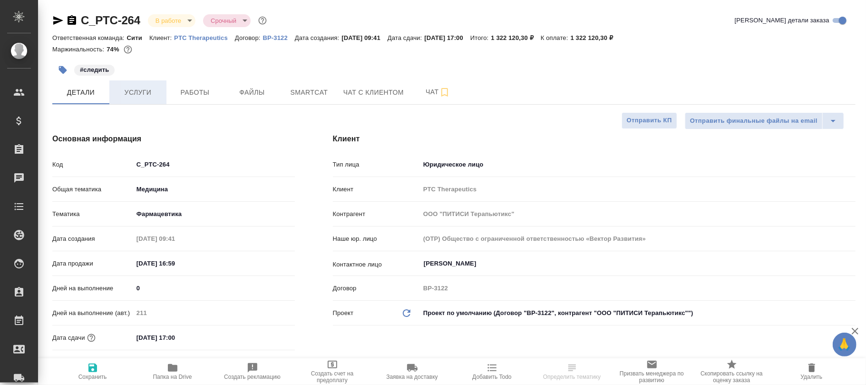
click at [153, 88] on span "Услуги" at bounding box center [138, 93] width 46 height 12
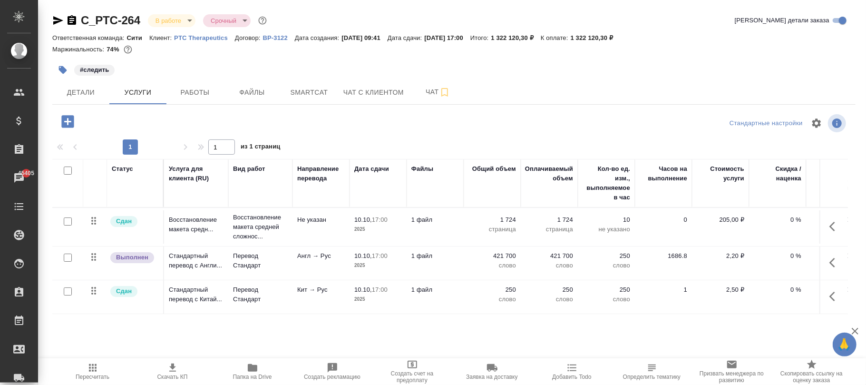
scroll to position [2, 0]
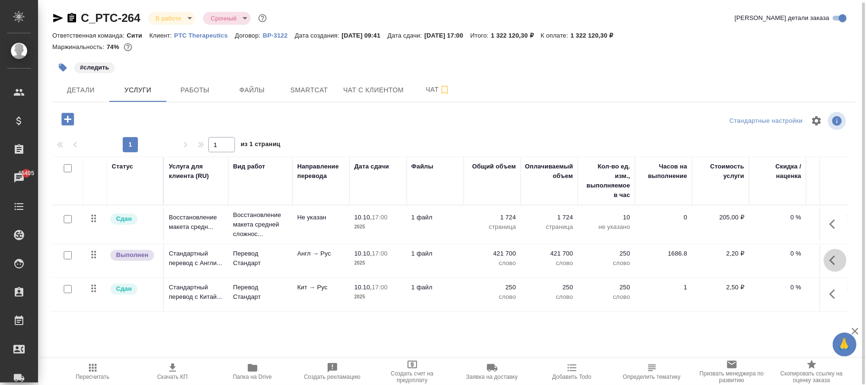
click at [834, 260] on icon "button" at bounding box center [834, 259] width 11 height 11
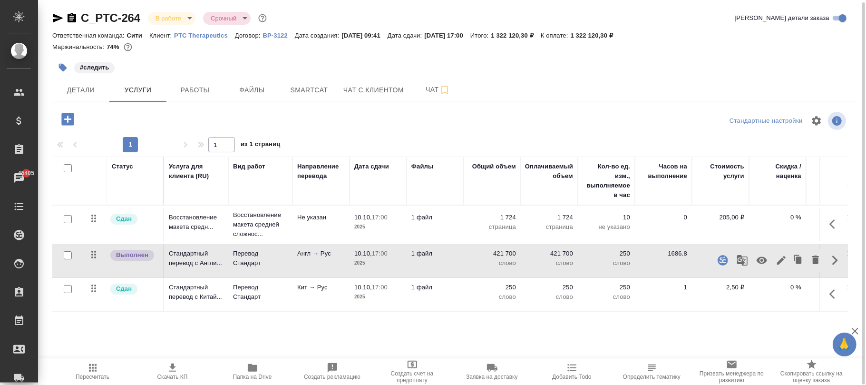
click at [723, 263] on icon "button" at bounding box center [722, 259] width 11 height 11
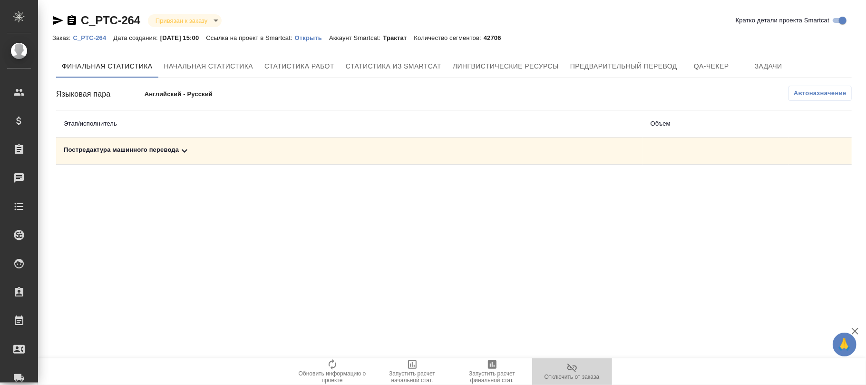
click at [573, 366] on icon "button" at bounding box center [572, 367] width 10 height 9
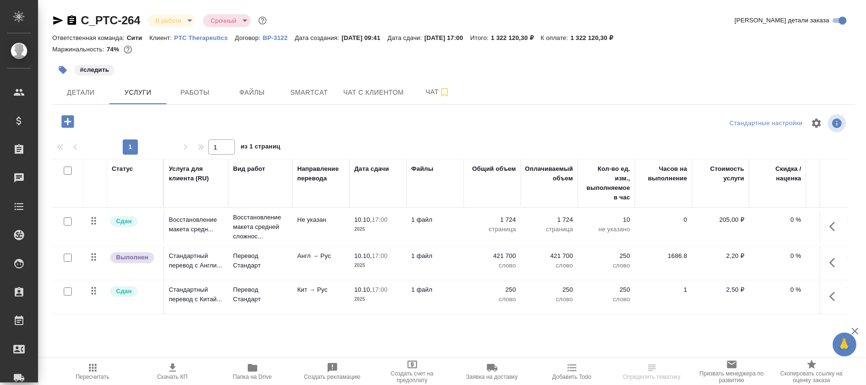
click at [834, 262] on icon "button" at bounding box center [834, 262] width 11 height 11
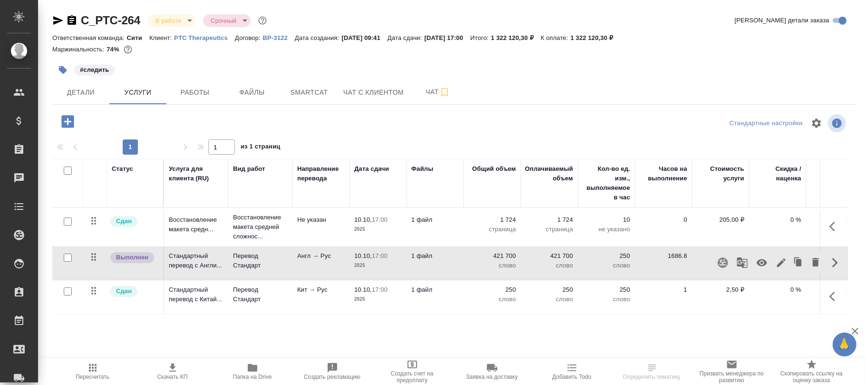
click at [719, 262] on icon "button" at bounding box center [723, 262] width 10 height 10
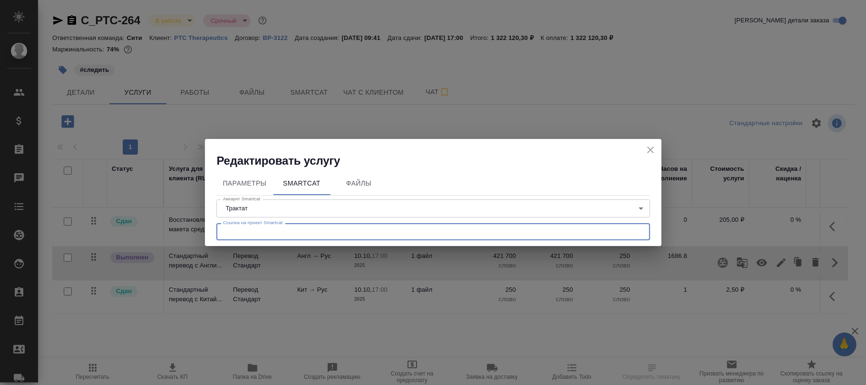
click at [309, 233] on input "text" at bounding box center [433, 231] width 434 height 17
paste input "https://smartcat.com/projects/cf6d1f13-145b-4c1f-b0da-1ac665e35485/files"
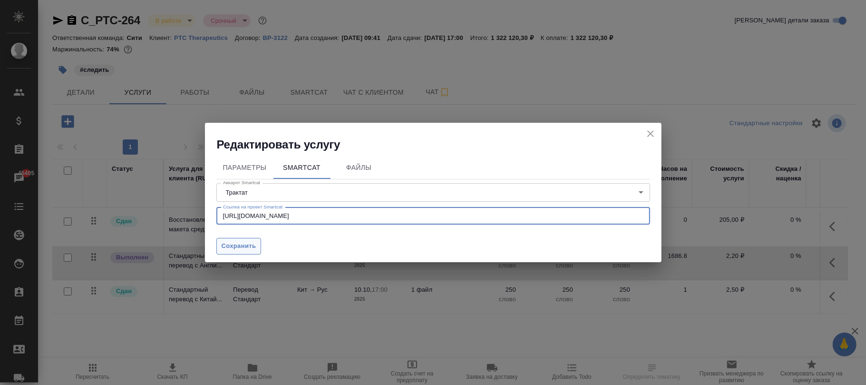
type input "https://smartcat.com/projects/cf6d1f13-145b-4c1f-b0da-1ac665e35485/files"
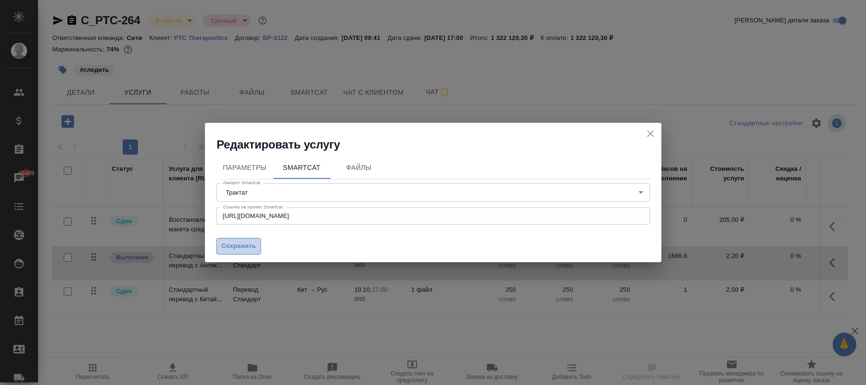
drag, startPoint x: 225, startPoint y: 242, endPoint x: 257, endPoint y: 242, distance: 31.9
click at [226, 242] on span "Сохранить" at bounding box center [239, 246] width 35 height 11
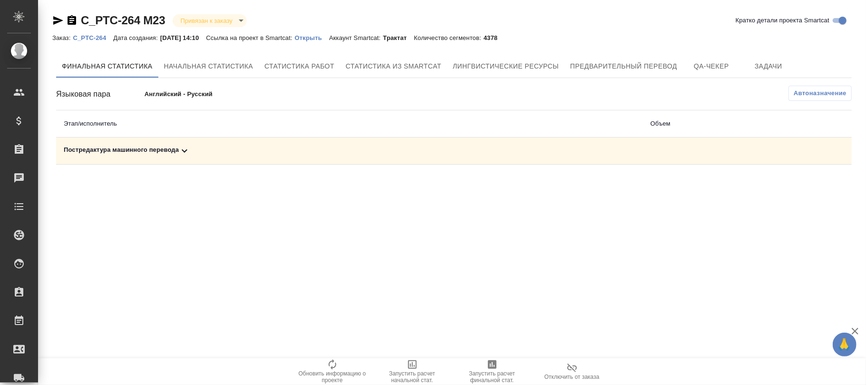
click at [825, 94] on span "Автоназначение" at bounding box center [820, 93] width 53 height 10
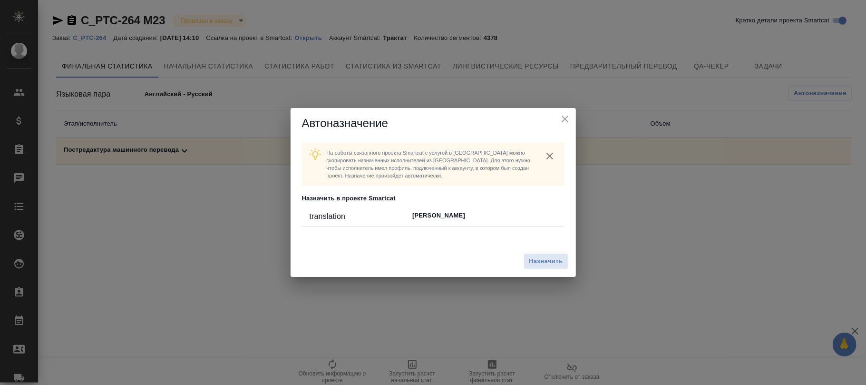
click at [568, 255] on div "Назначить" at bounding box center [433, 261] width 285 height 32
click at [555, 262] on span "Назначить" at bounding box center [546, 261] width 34 height 11
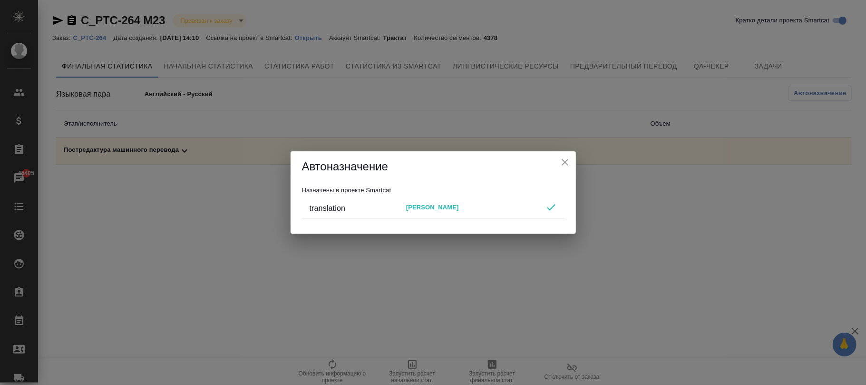
click at [558, 166] on h5 "Автоназначение" at bounding box center [433, 166] width 263 height 15
click at [565, 163] on icon "close" at bounding box center [565, 162] width 7 height 7
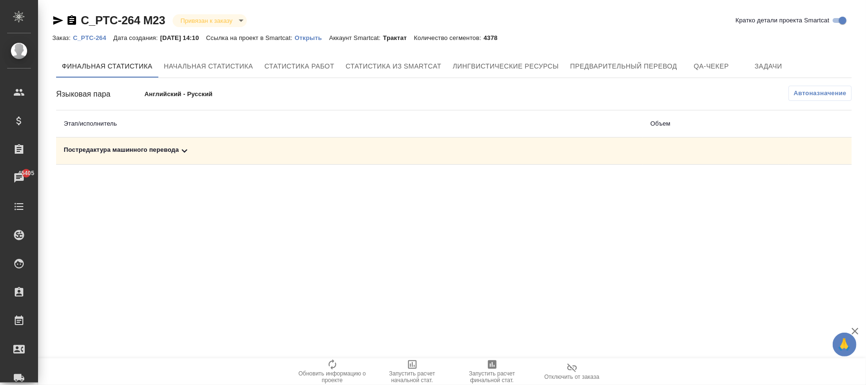
click at [87, 34] on p "C_PTC-264" at bounding box center [93, 37] width 40 height 7
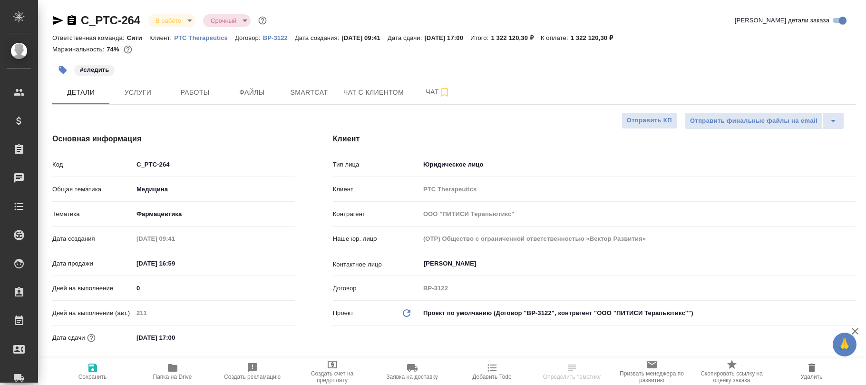
select select "RU"
click at [193, 92] on span "Работы" at bounding box center [195, 93] width 46 height 12
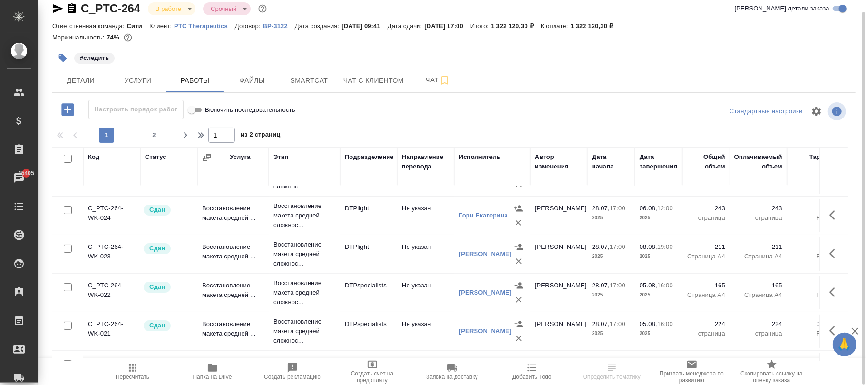
scroll to position [179, 0]
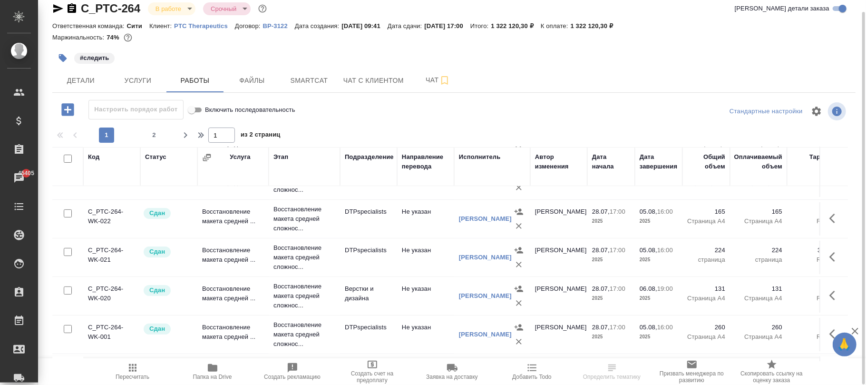
click at [478, 153] on div "Исполнитель" at bounding box center [480, 157] width 42 height 10
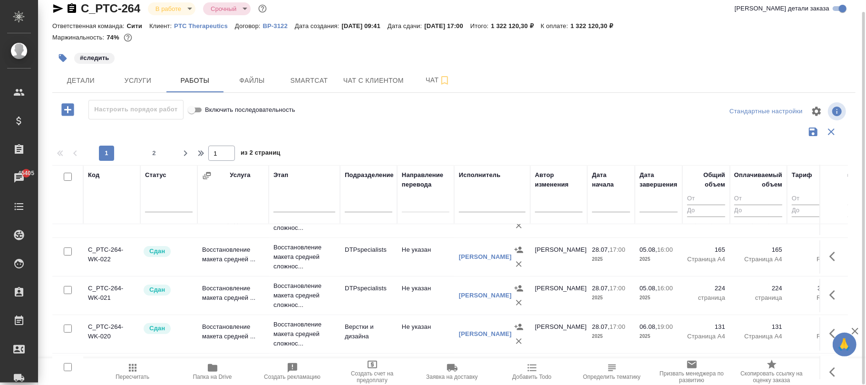
scroll to position [0, 0]
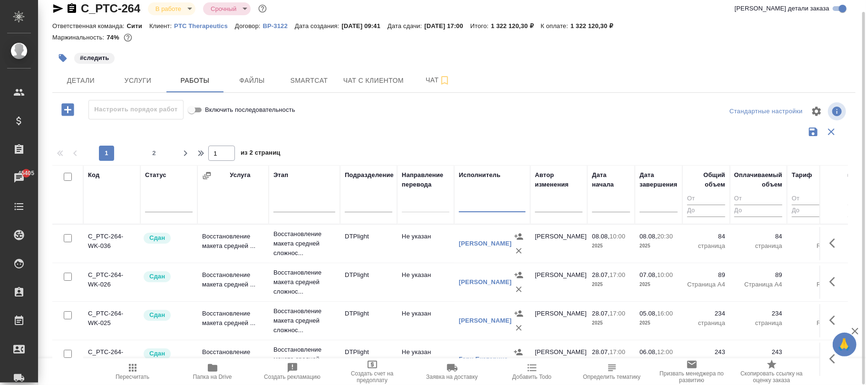
click at [481, 207] on input "text" at bounding box center [492, 206] width 67 height 12
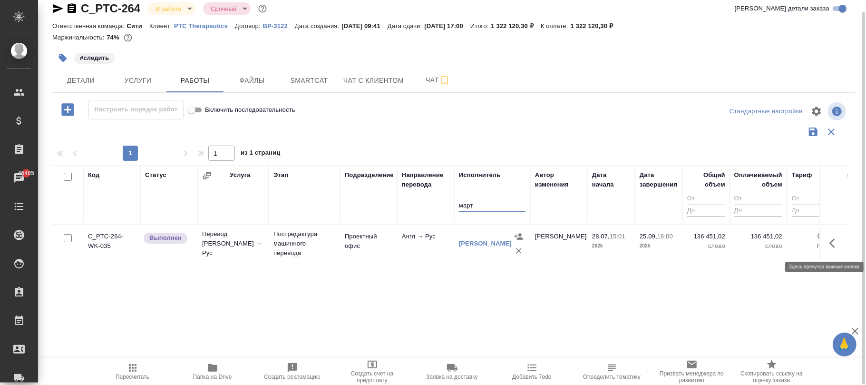
type input "март"
click at [832, 243] on icon "button" at bounding box center [834, 242] width 11 height 11
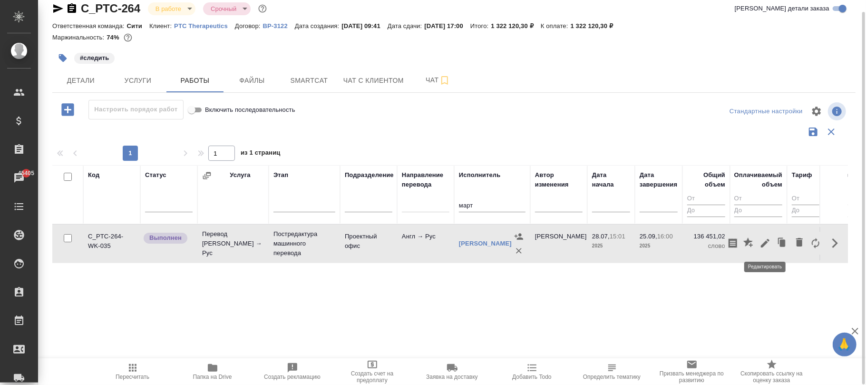
click at [766, 241] on icon "button" at bounding box center [765, 243] width 9 height 9
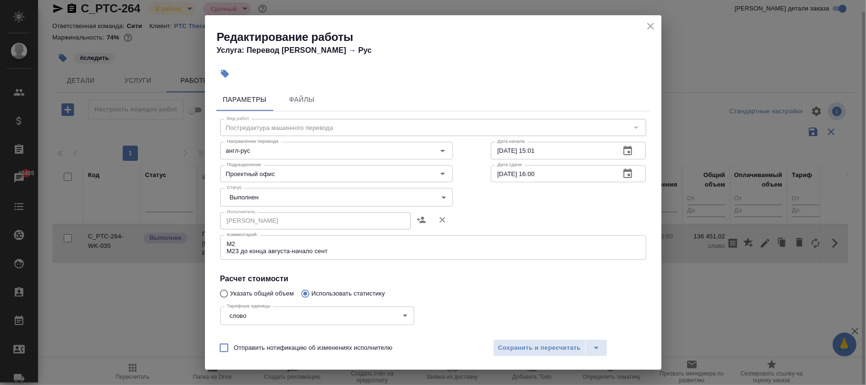
click at [658, 23] on div "Редактирование работы Услуга: Перевод Стандарт Англ → Рус" at bounding box center [433, 39] width 457 height 48
click at [651, 23] on icon "close" at bounding box center [650, 25] width 11 height 11
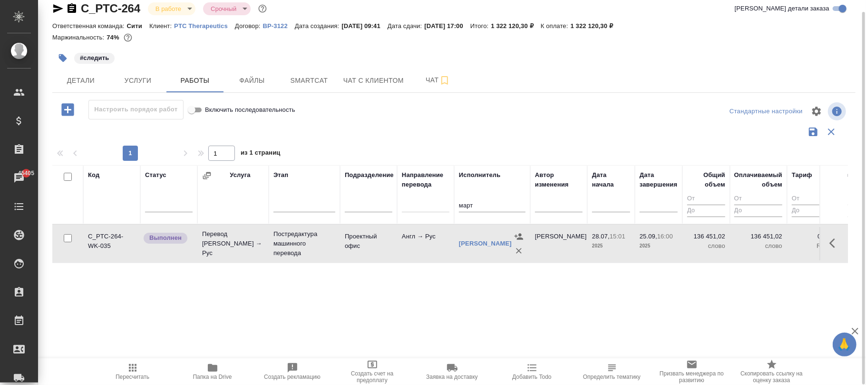
click at [389, 248] on td "Проектный офис" at bounding box center [368, 243] width 57 height 33
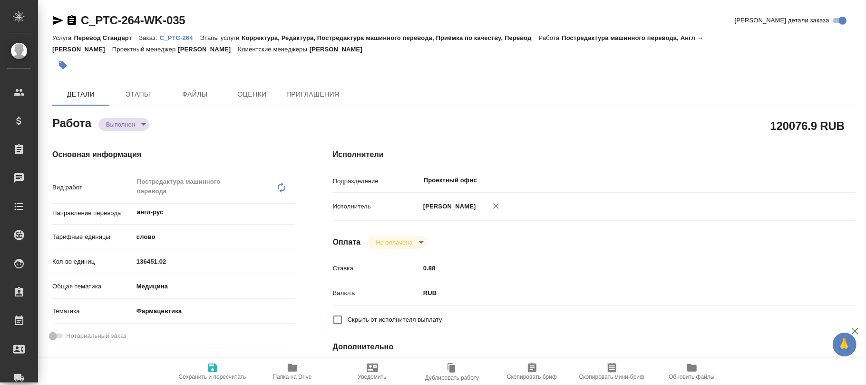
type textarea "x"
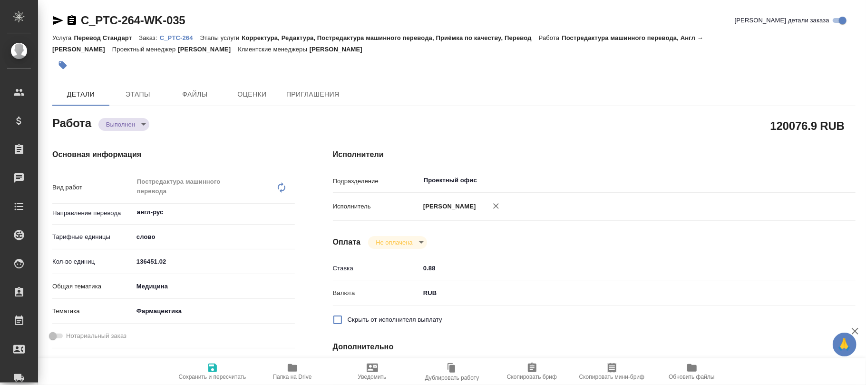
type textarea "x"
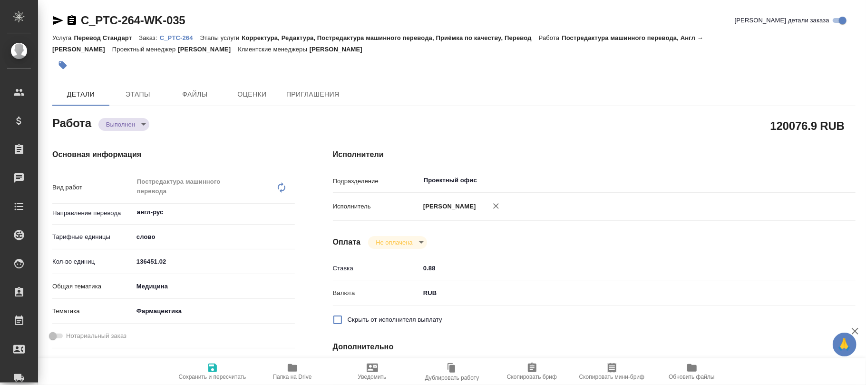
click at [282, 189] on icon at bounding box center [281, 187] width 11 height 11
type textarea "x"
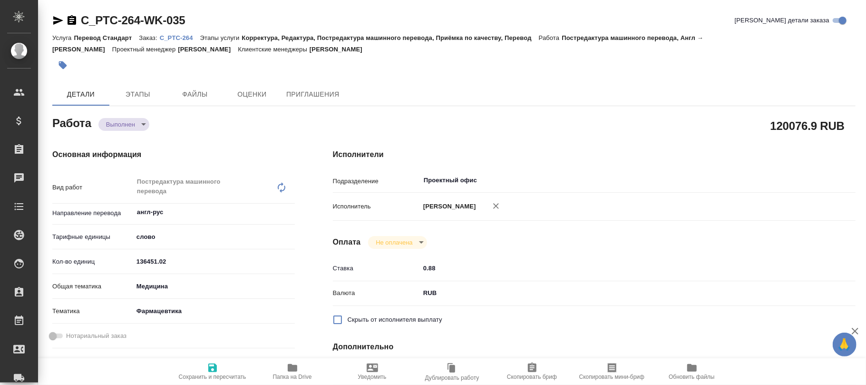
type textarea "x"
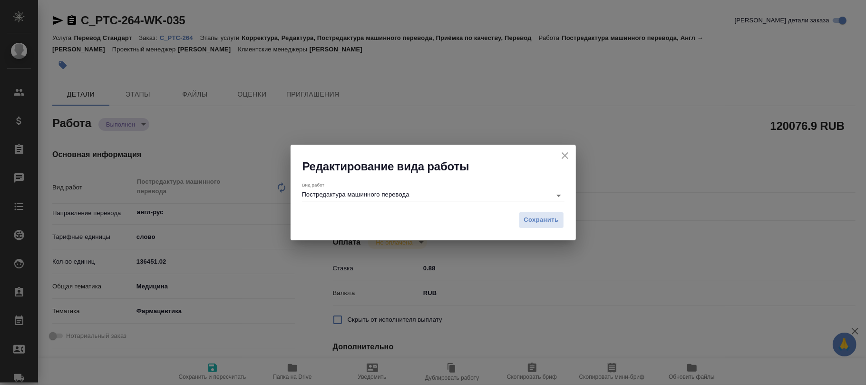
type textarea "x"
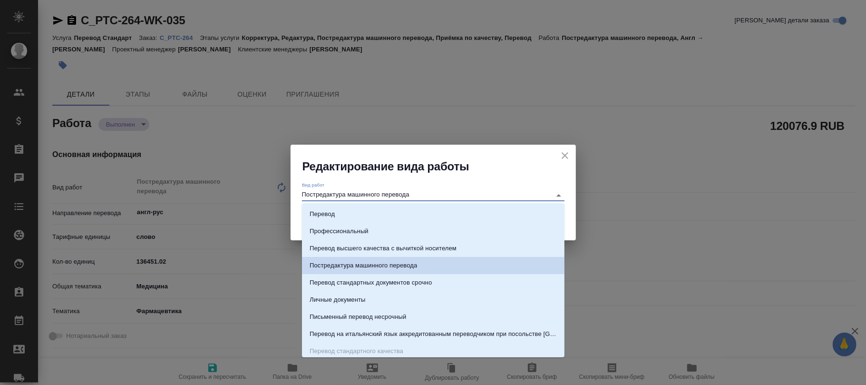
drag, startPoint x: 423, startPoint y: 194, endPoint x: 229, endPoint y: 186, distance: 193.7
click at [229, 186] on div "Редактирование вида работы Вид работ Постредактура машинного перевода Сохранить" at bounding box center [433, 192] width 866 height 385
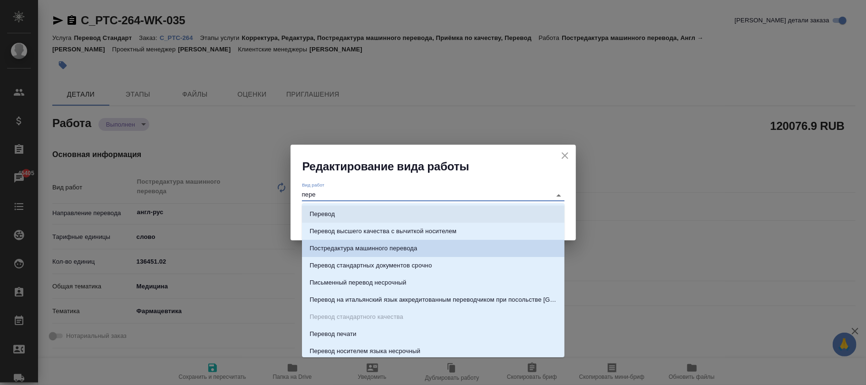
click at [336, 220] on li "Перевод" at bounding box center [433, 213] width 263 height 17
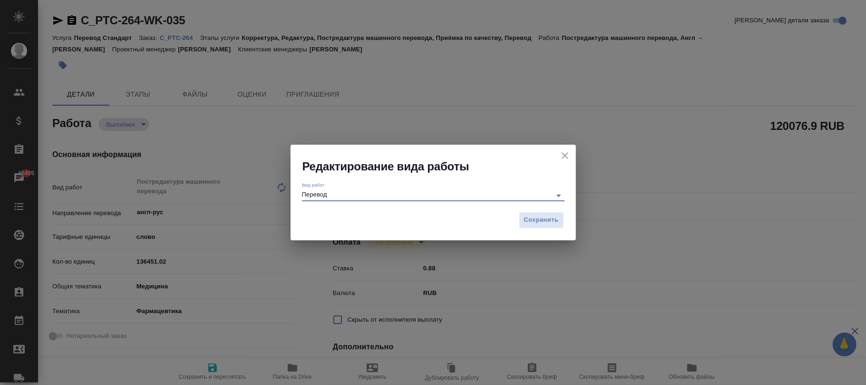
type input "Перевод"
click at [535, 220] on span "Сохранить" at bounding box center [541, 219] width 35 height 11
type textarea "x"
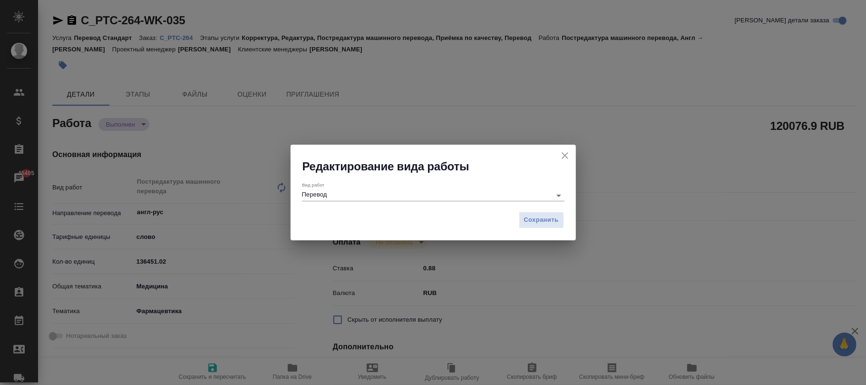
type textarea "x"
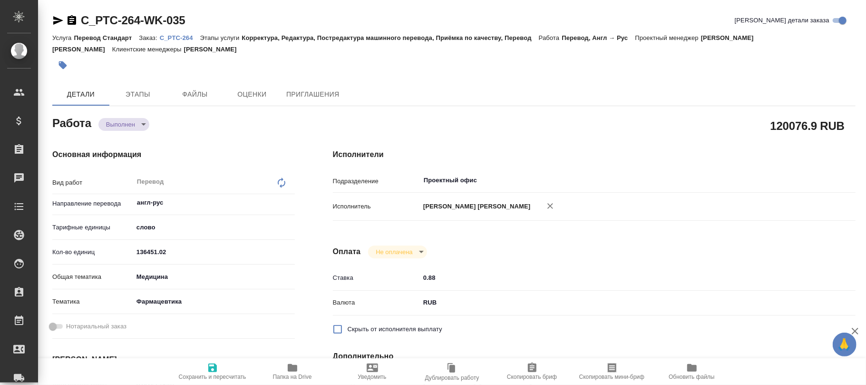
type textarea "x"
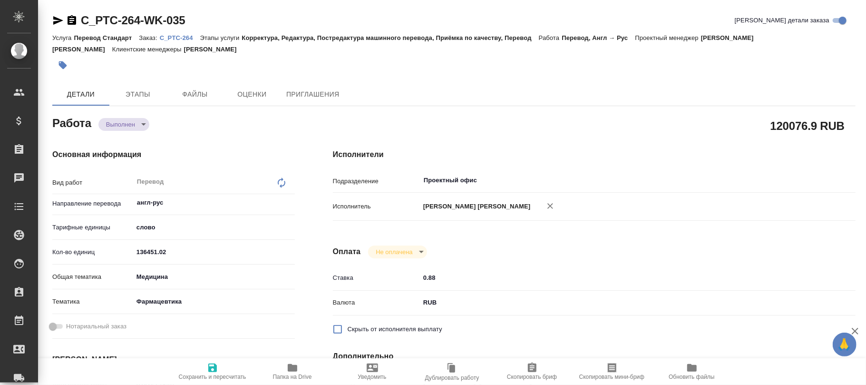
type textarea "x"
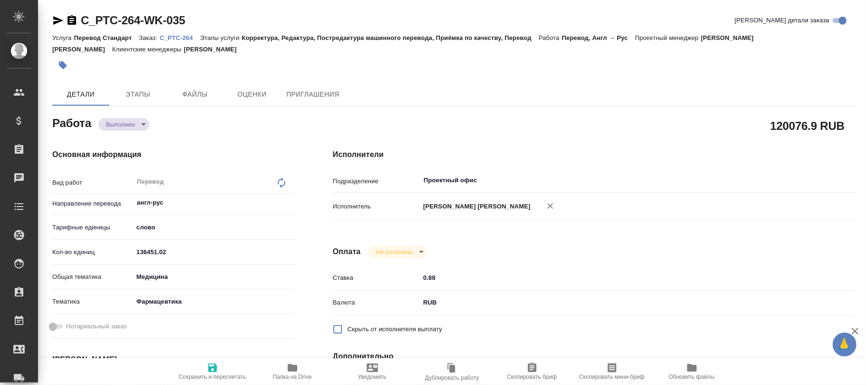
type textarea "x"
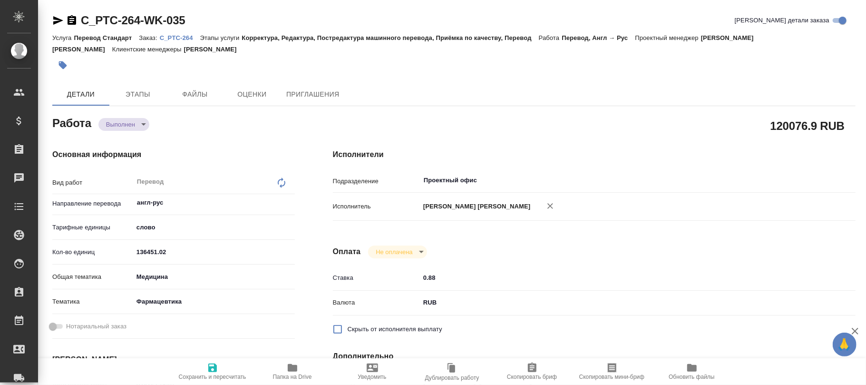
type textarea "x"
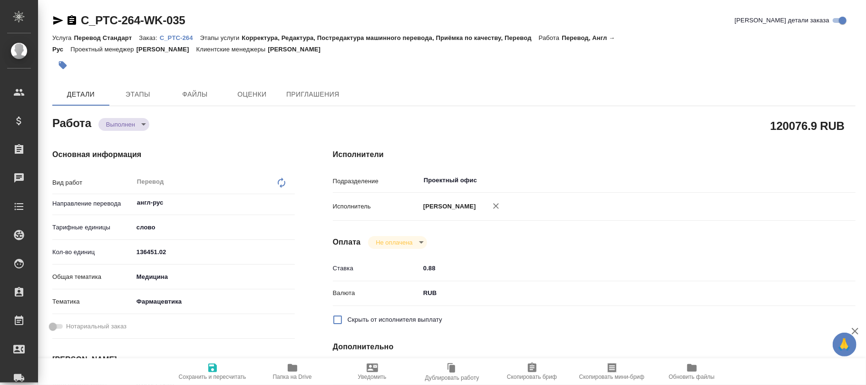
type textarea "x"
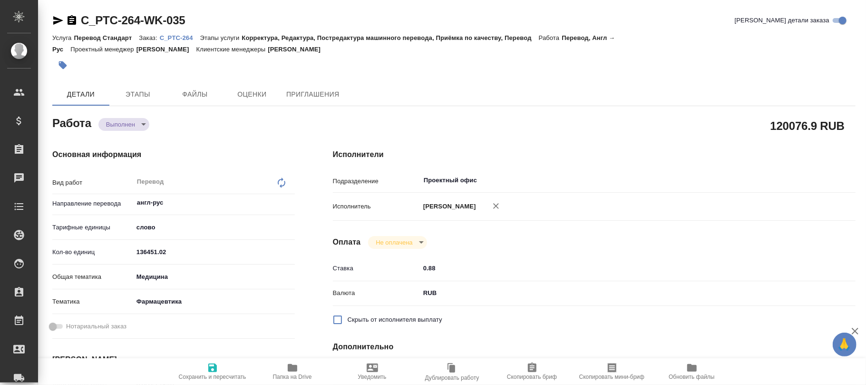
type textarea "x"
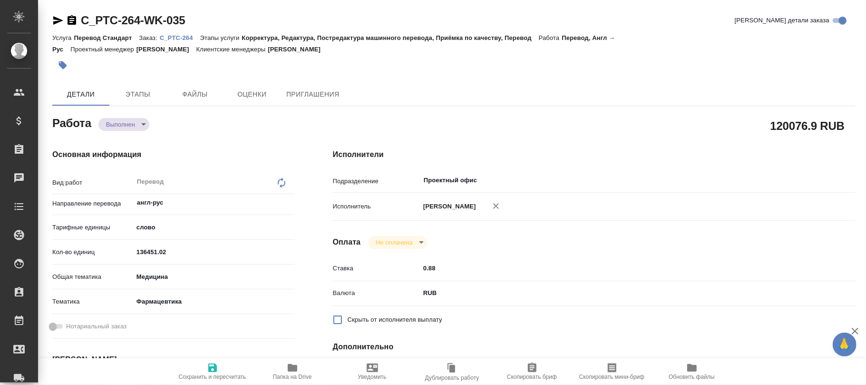
type textarea "x"
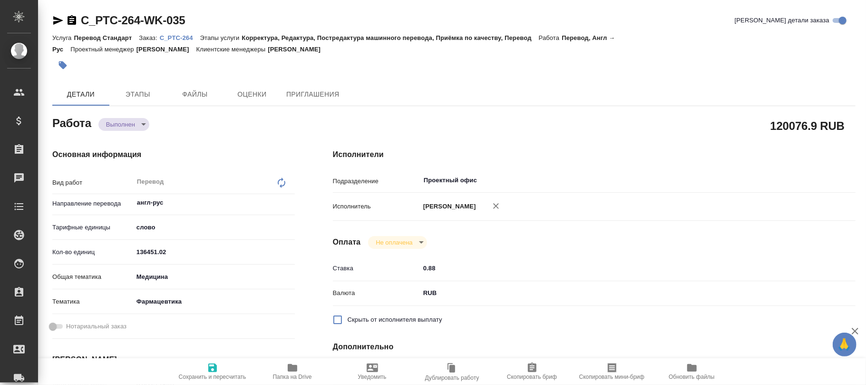
type textarea "x"
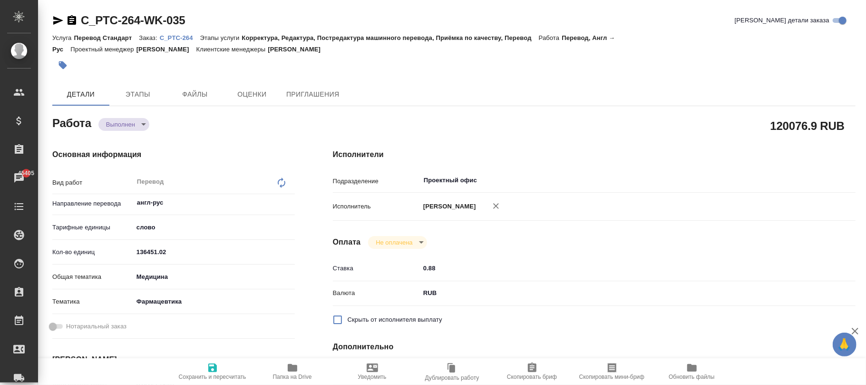
type textarea "x"
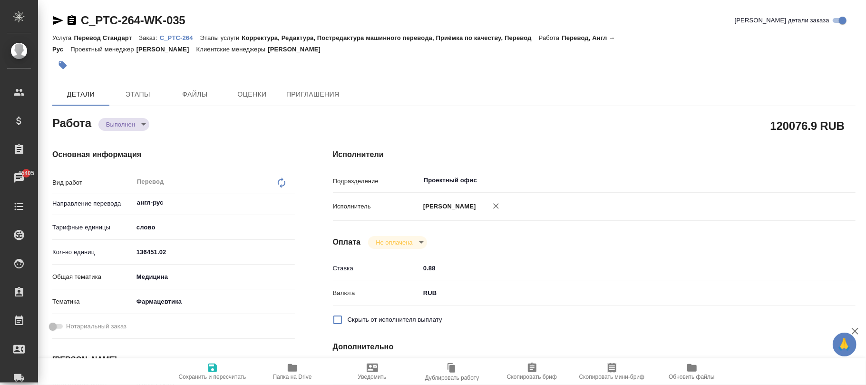
type textarea "x"
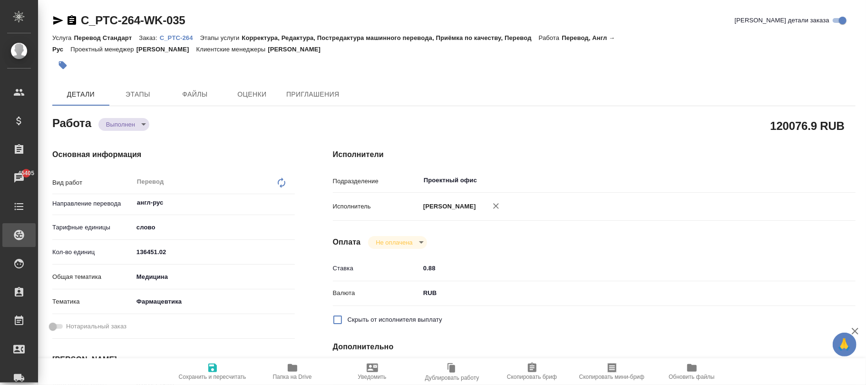
type textarea "x"
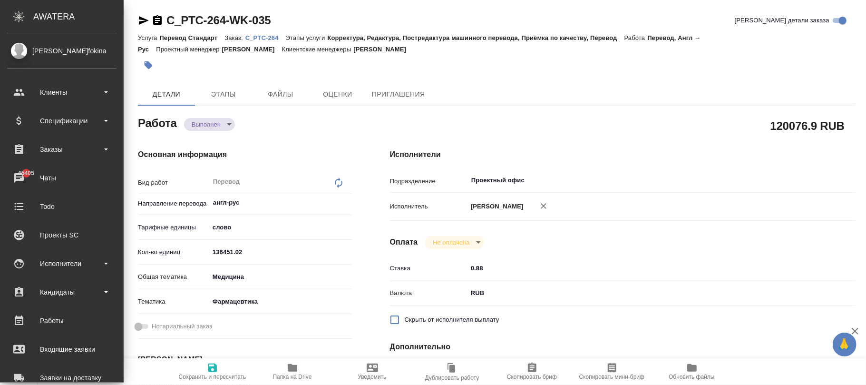
type textarea "x"
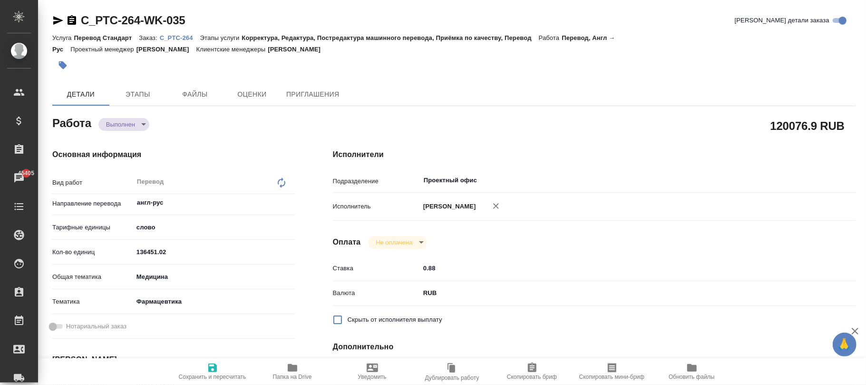
type textarea "x"
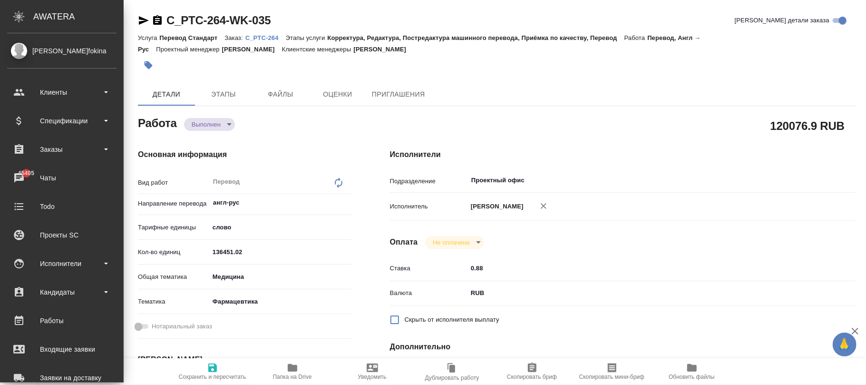
type textarea "x"
